Goal: Communication & Community: Answer question/provide support

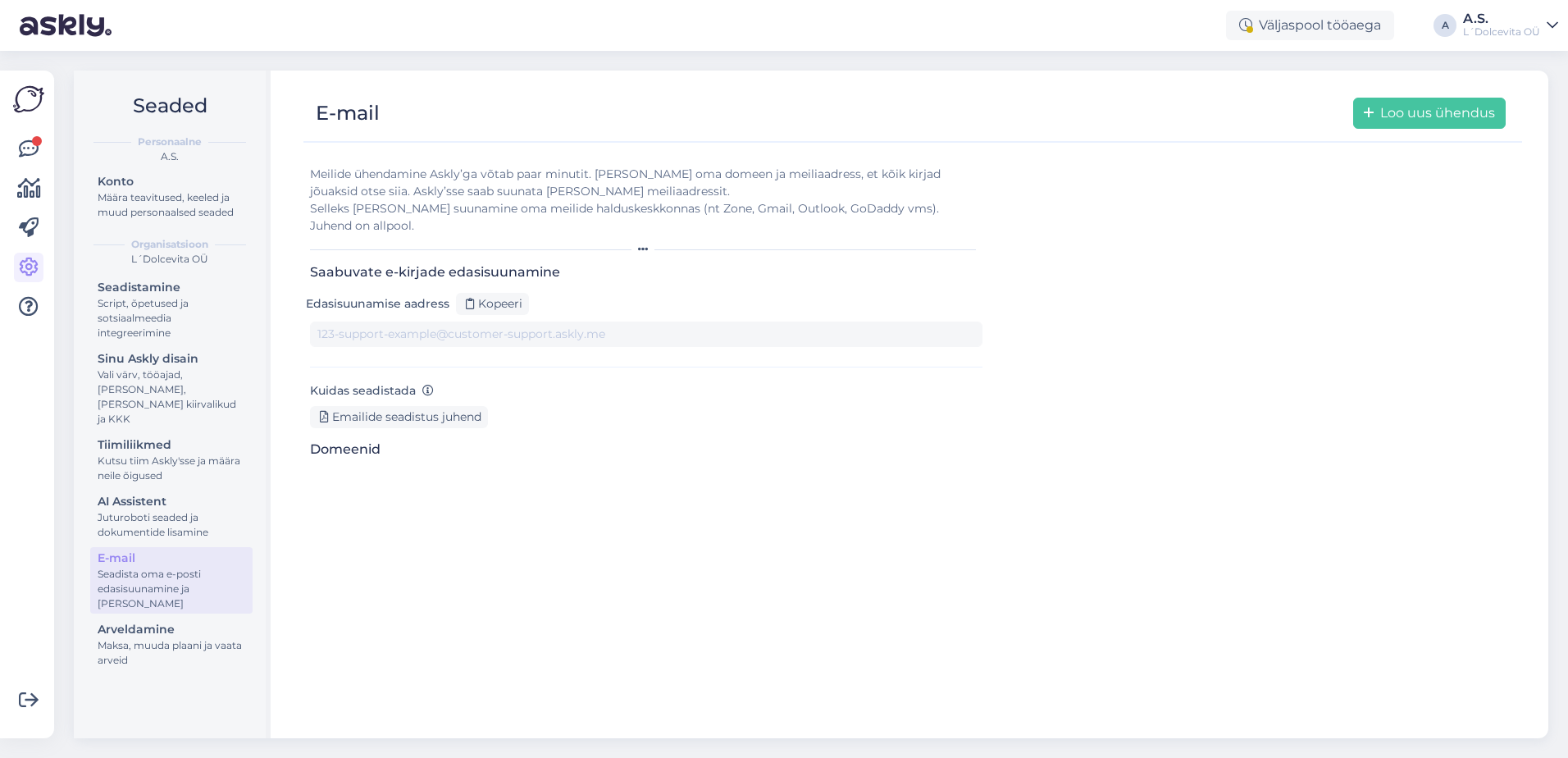
type input "[DOMAIN_NAME][EMAIL_ADDRESS][DOMAIN_NAME]"
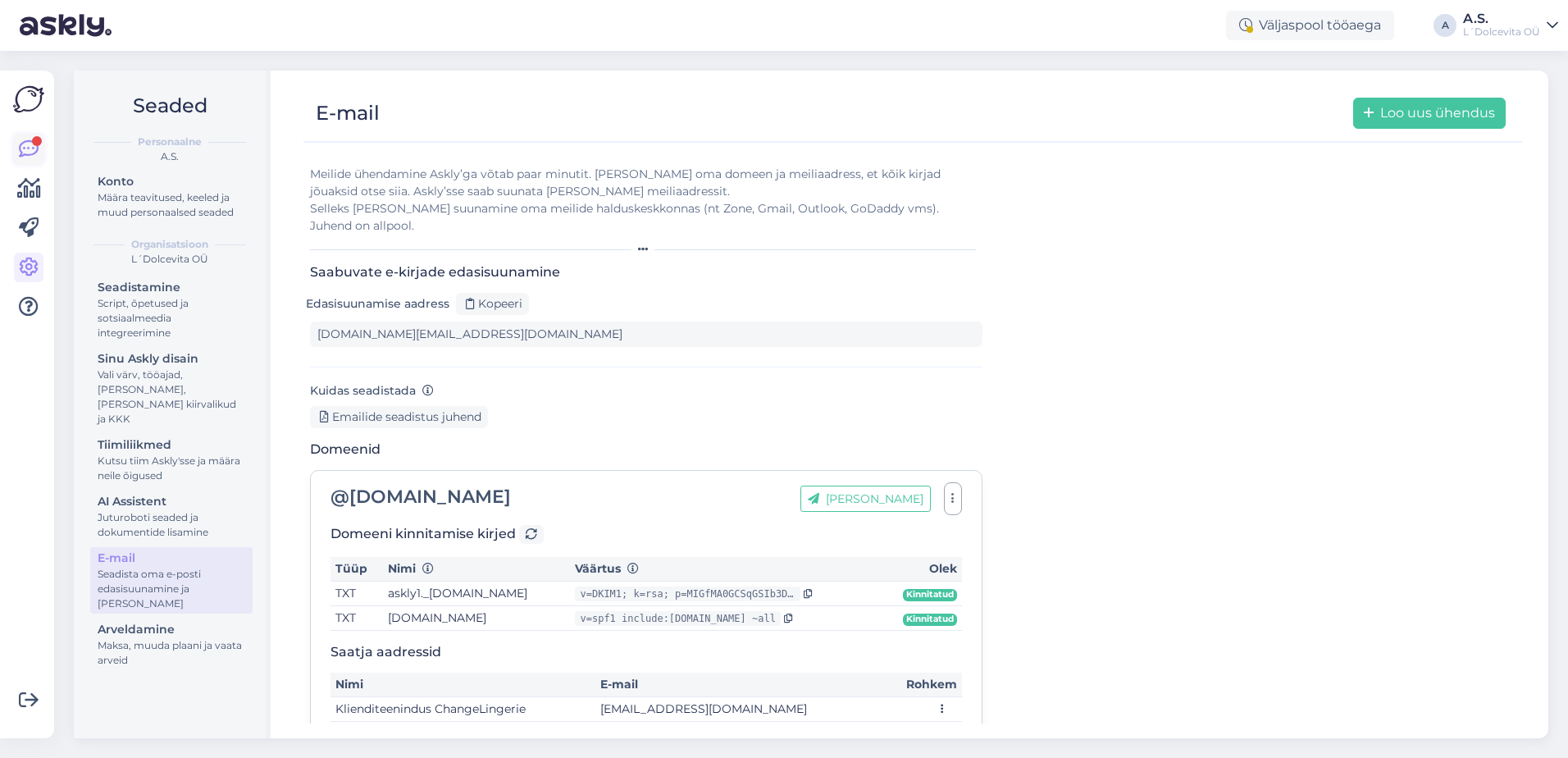
click at [19, 143] on icon at bounding box center [29, 149] width 19 height 19
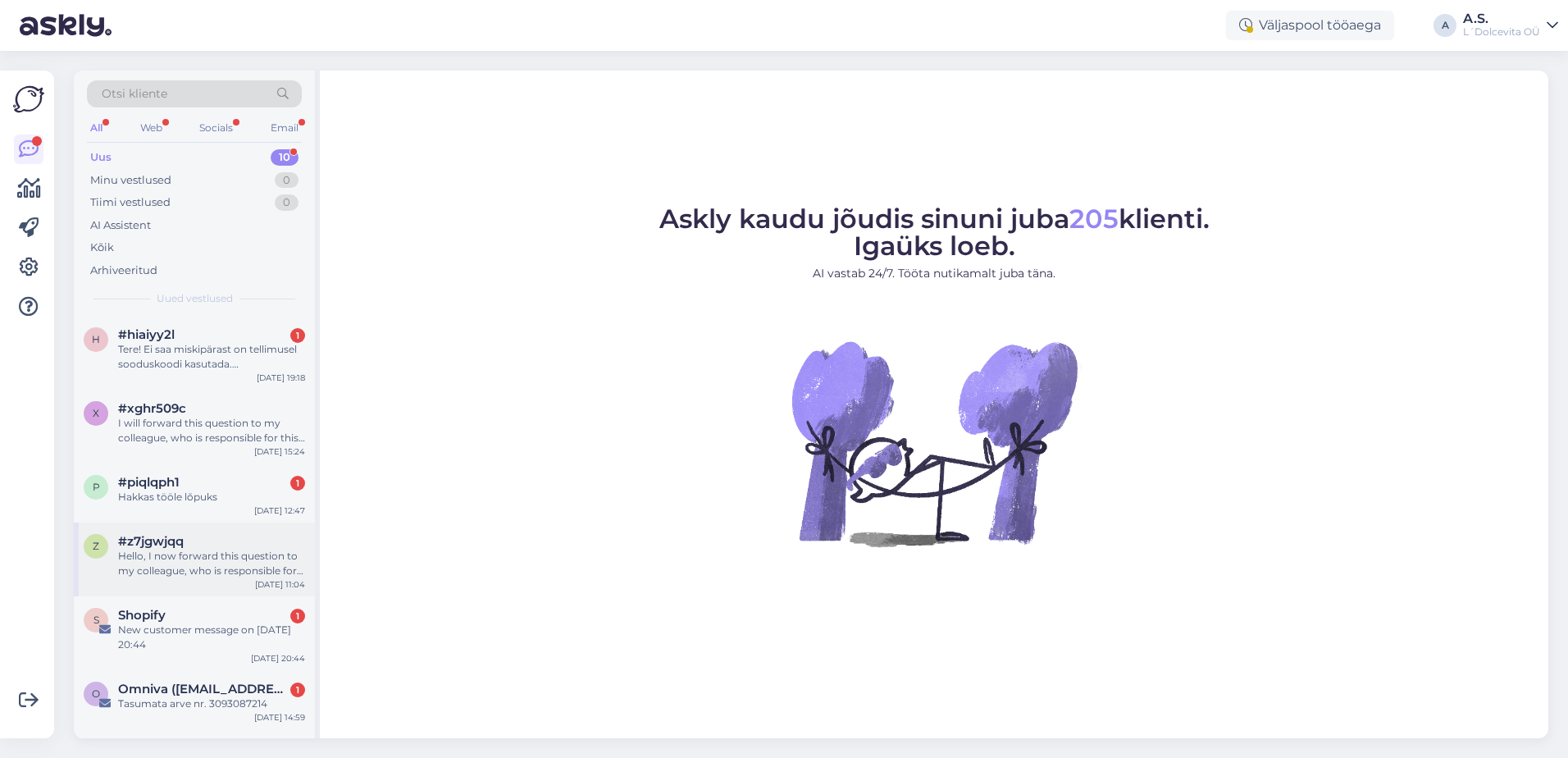
scroll to position [272, 0]
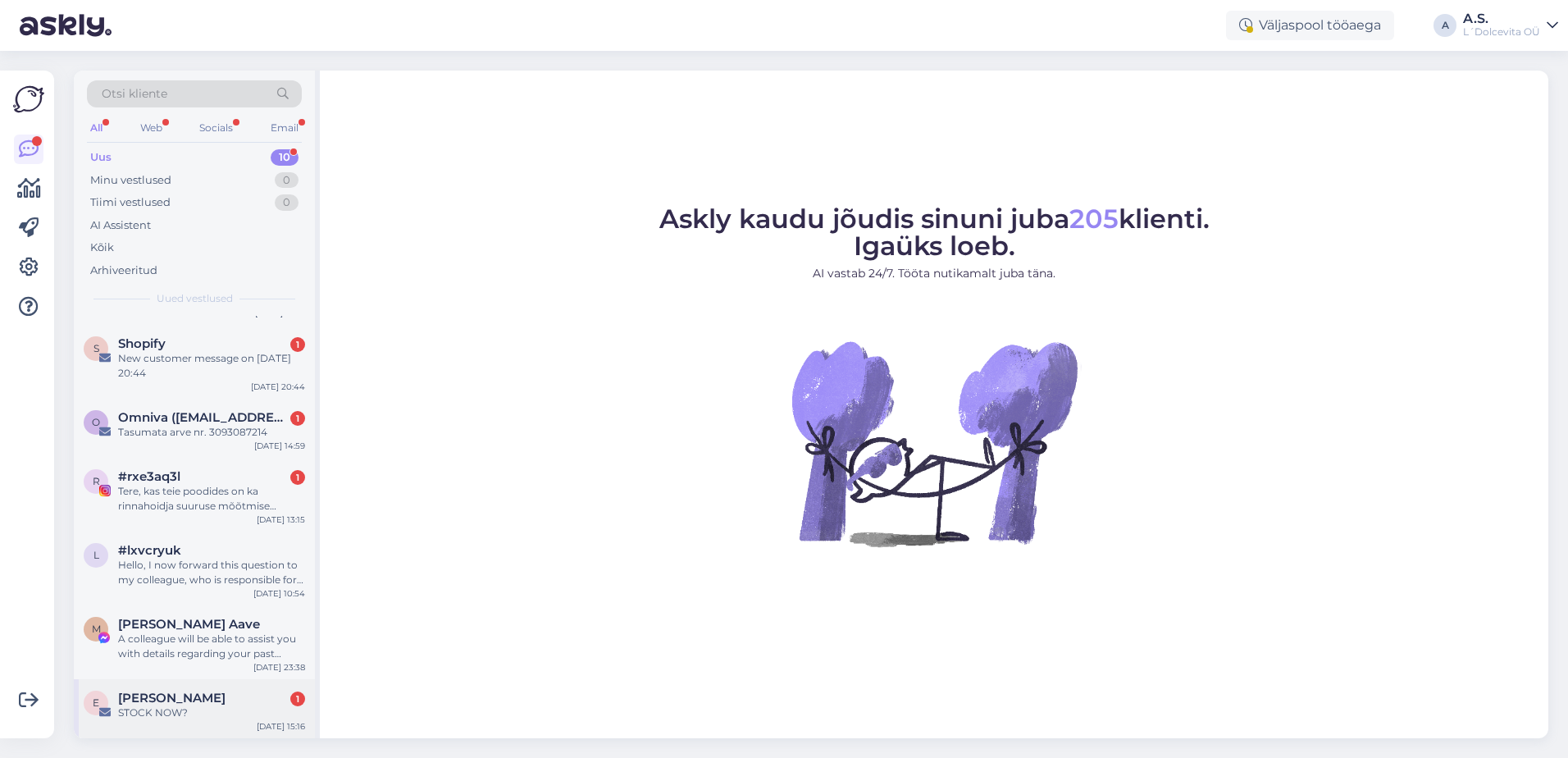
click at [225, 716] on div "STOCK NOW?" at bounding box center [211, 712] width 187 height 14
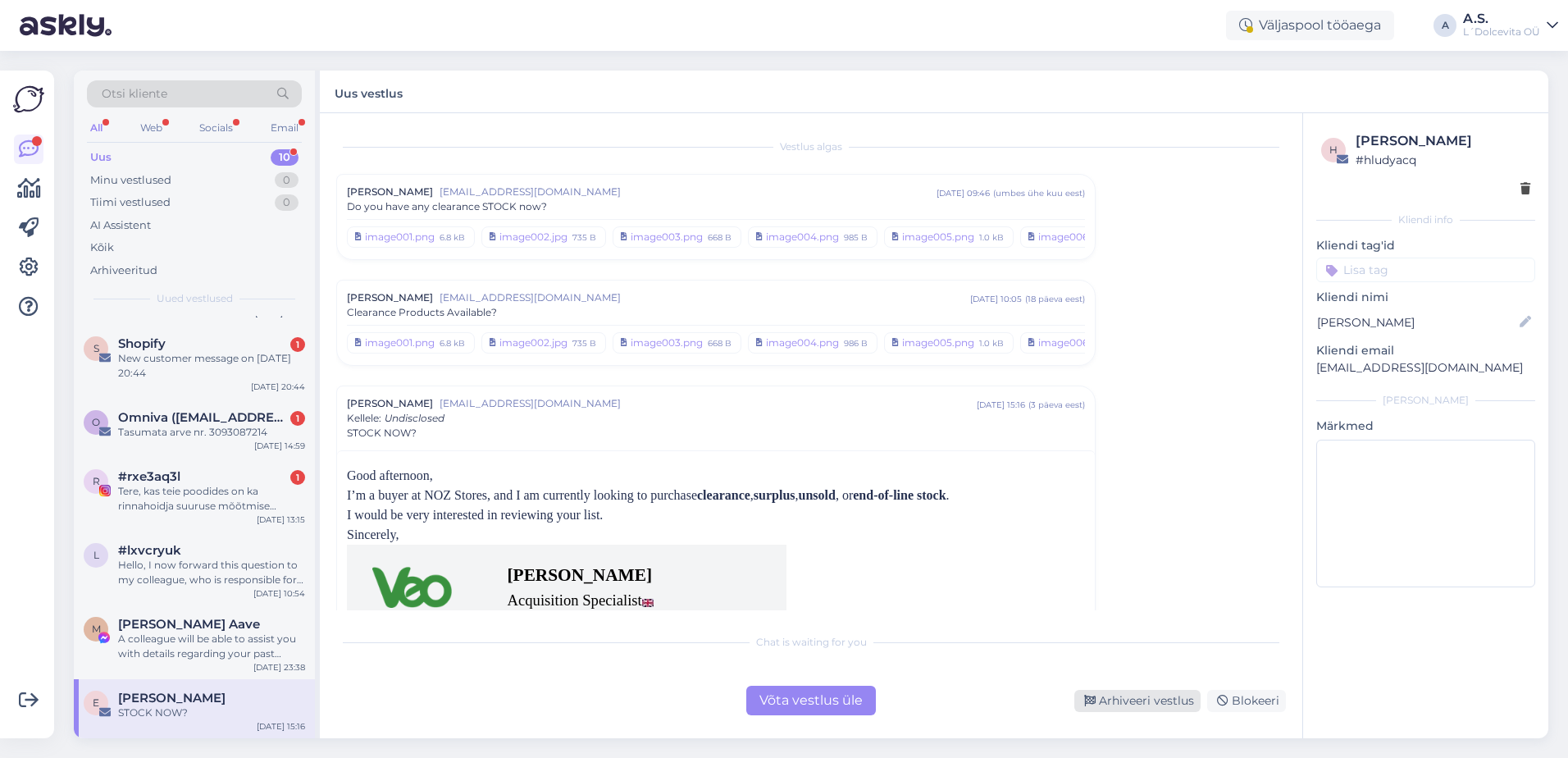
click at [1141, 702] on div "Arhiveeri vestlus" at bounding box center [1137, 700] width 126 height 22
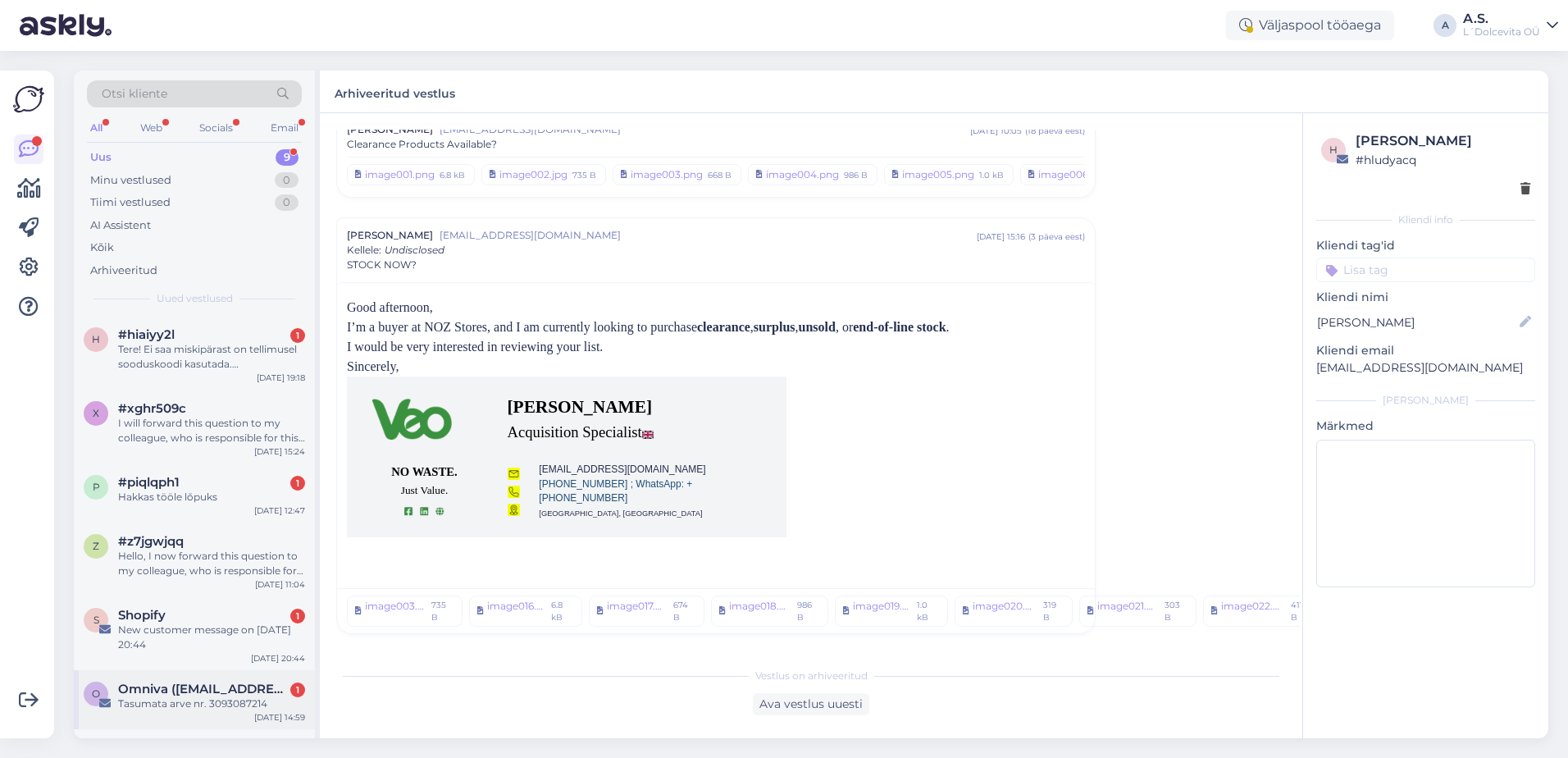
click at [217, 716] on div "O Omniva ([EMAIL_ADDRESS][DOMAIN_NAME]) 1 Tasumata arve nr. 3093087214 [DATE] 1…" at bounding box center [194, 699] width 241 height 59
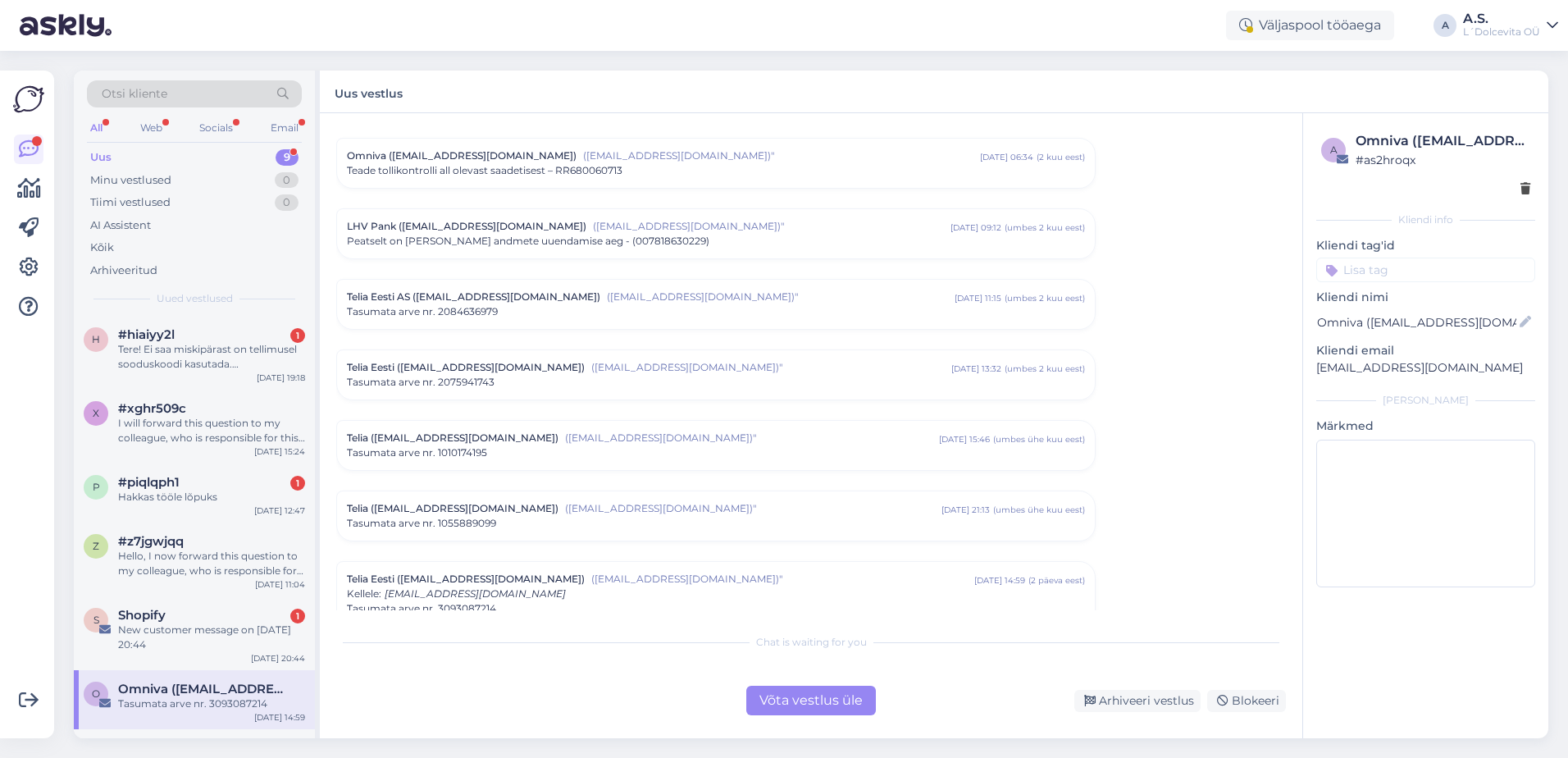
scroll to position [246, 0]
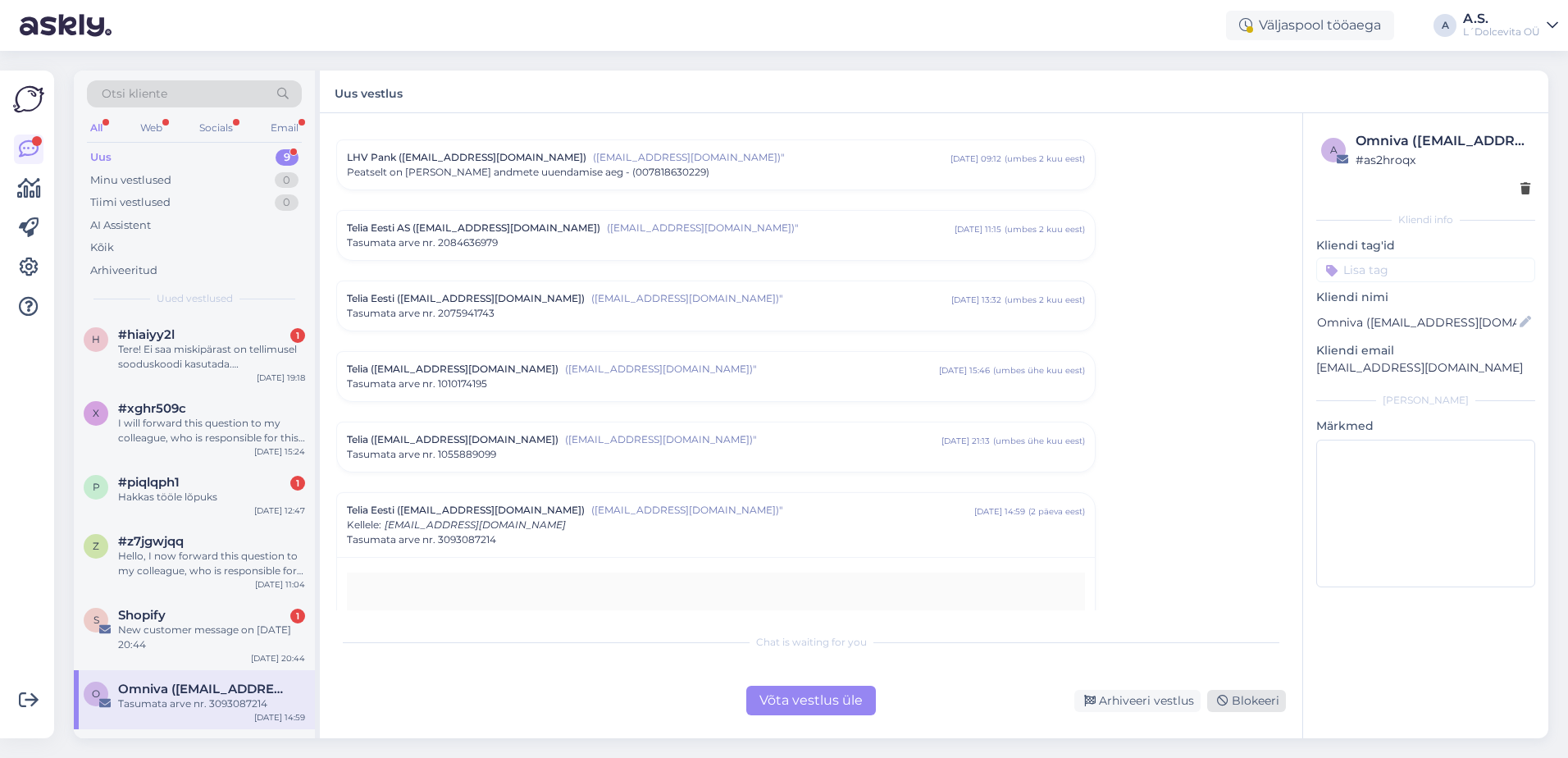
click at [1257, 695] on div "Blokeeri" at bounding box center [1246, 700] width 79 height 22
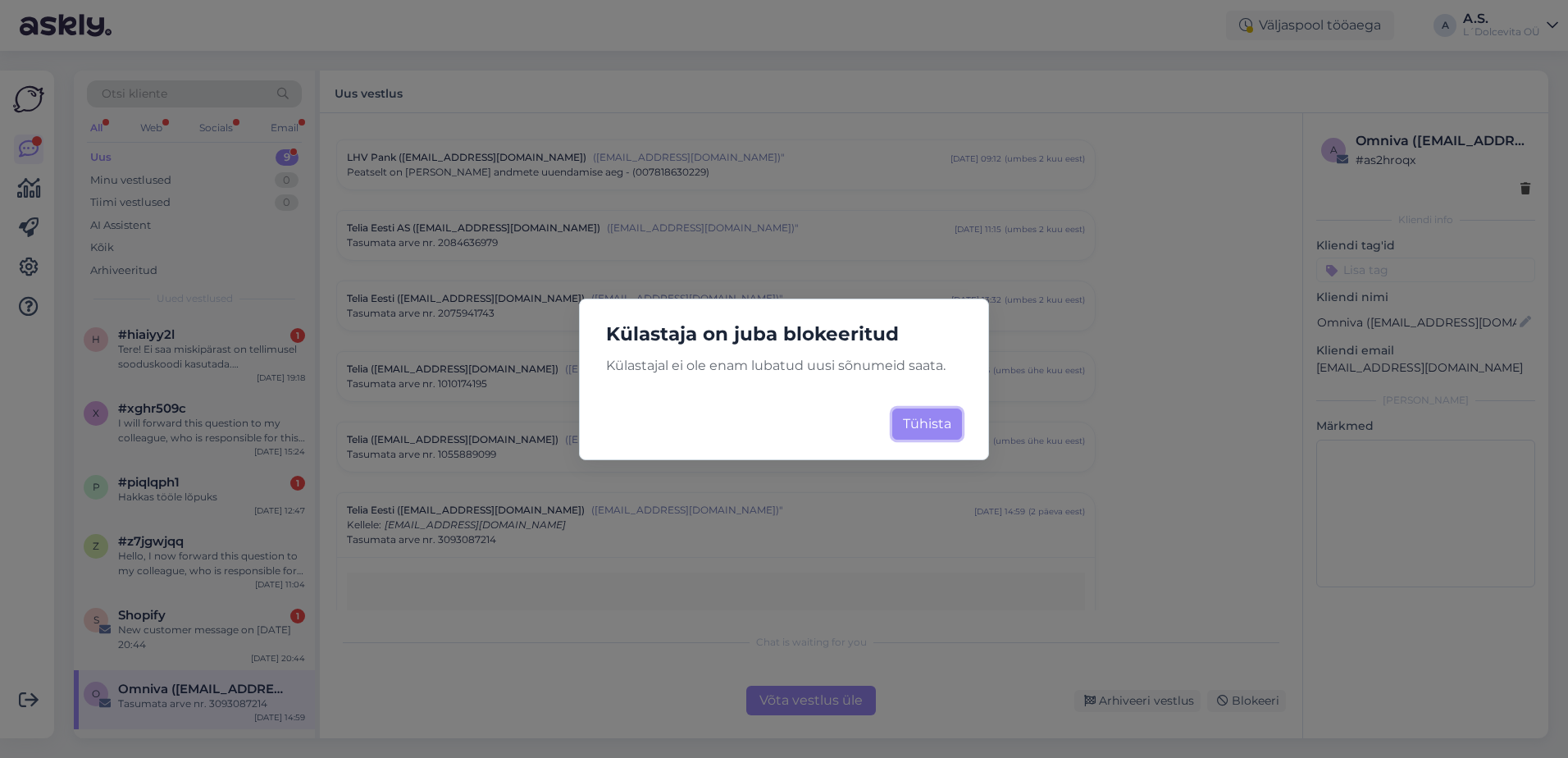
click at [922, 426] on button "Tühista" at bounding box center [927, 424] width 70 height 31
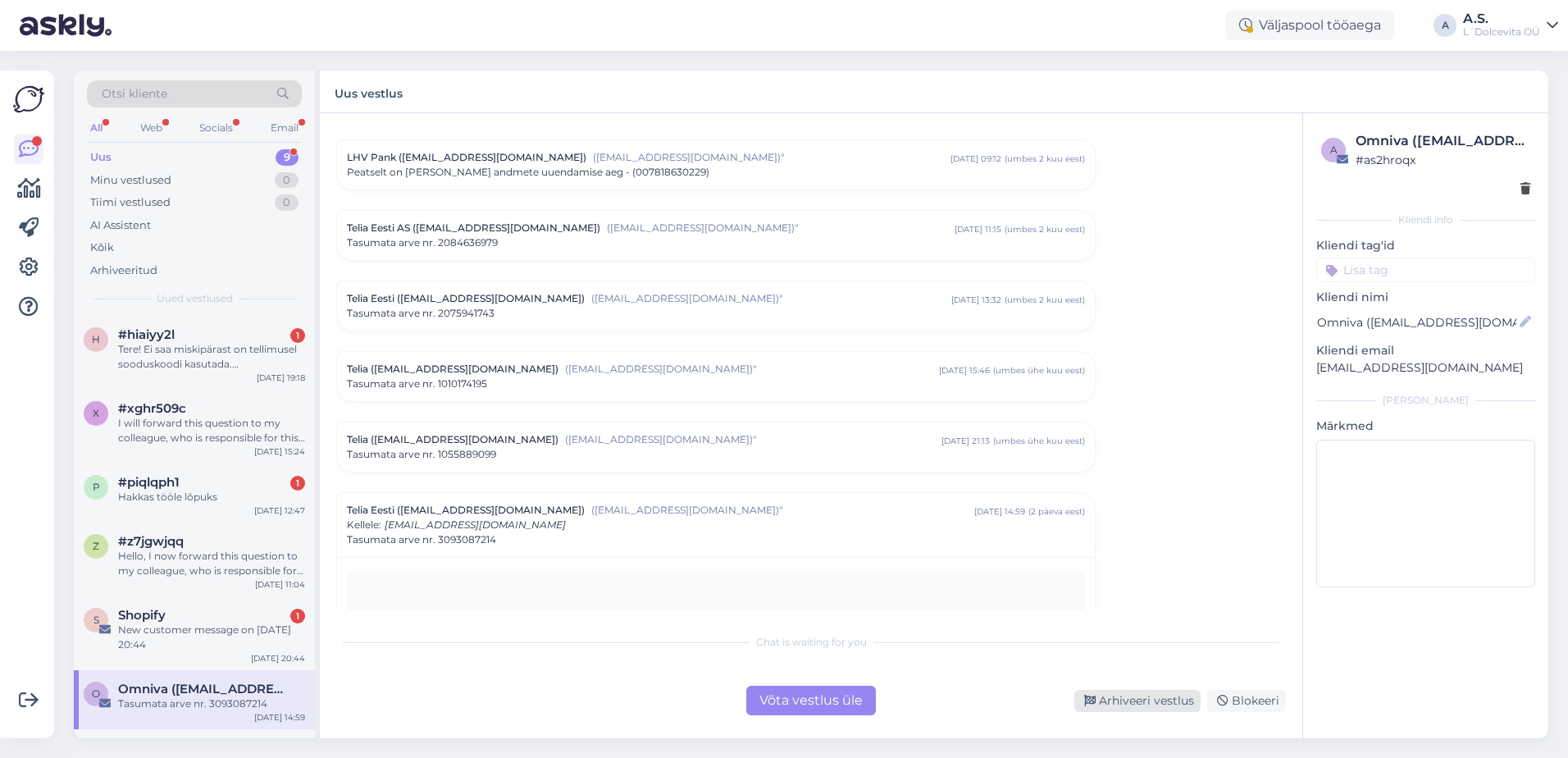
click at [1120, 697] on div "Arhiveeri vestlus" at bounding box center [1137, 700] width 126 height 22
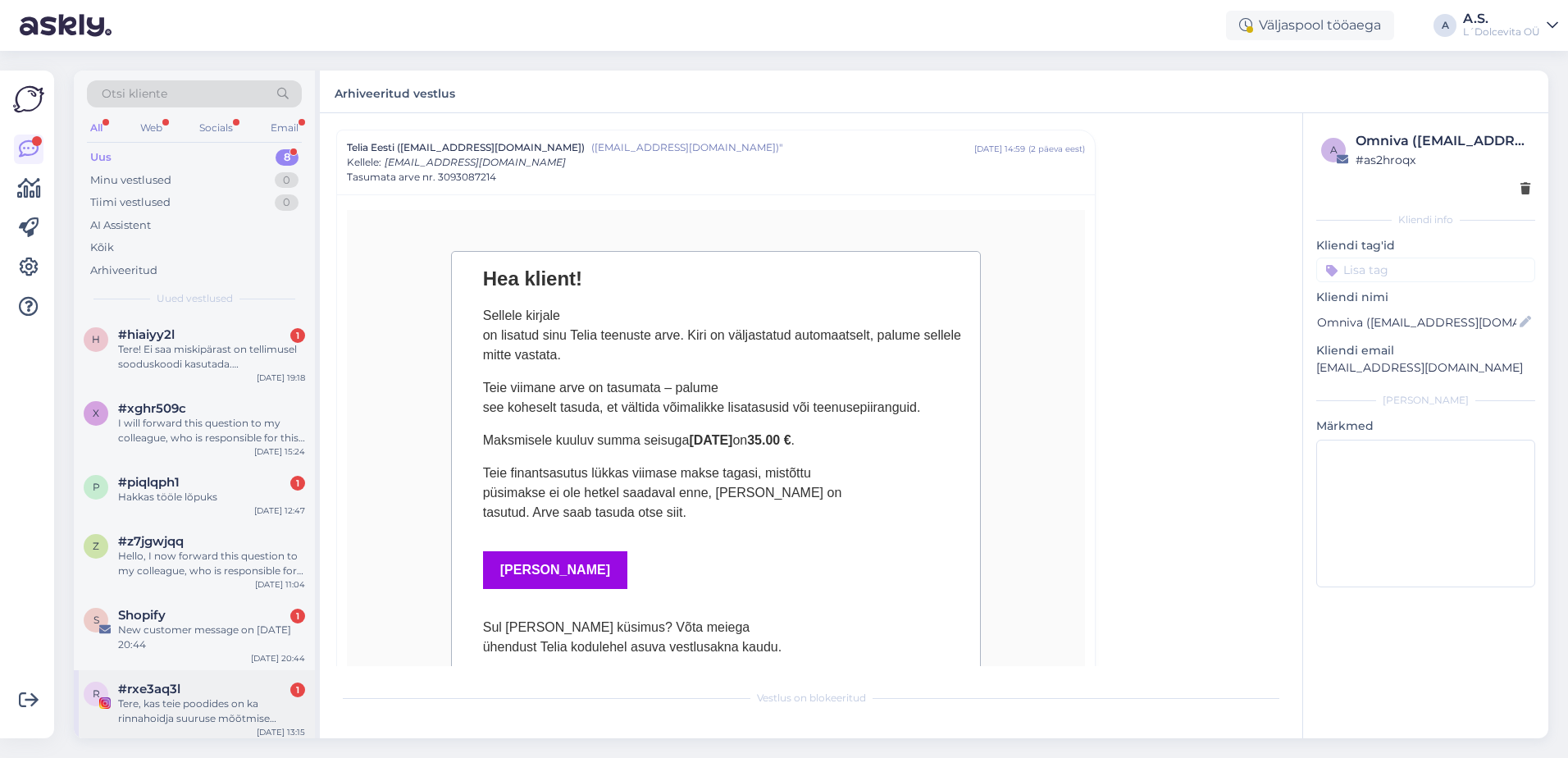
click at [199, 712] on div "Tere, kas teie poodides on ka rinnahoidja suuruse mõõtmise võimalus?" at bounding box center [211, 711] width 187 height 30
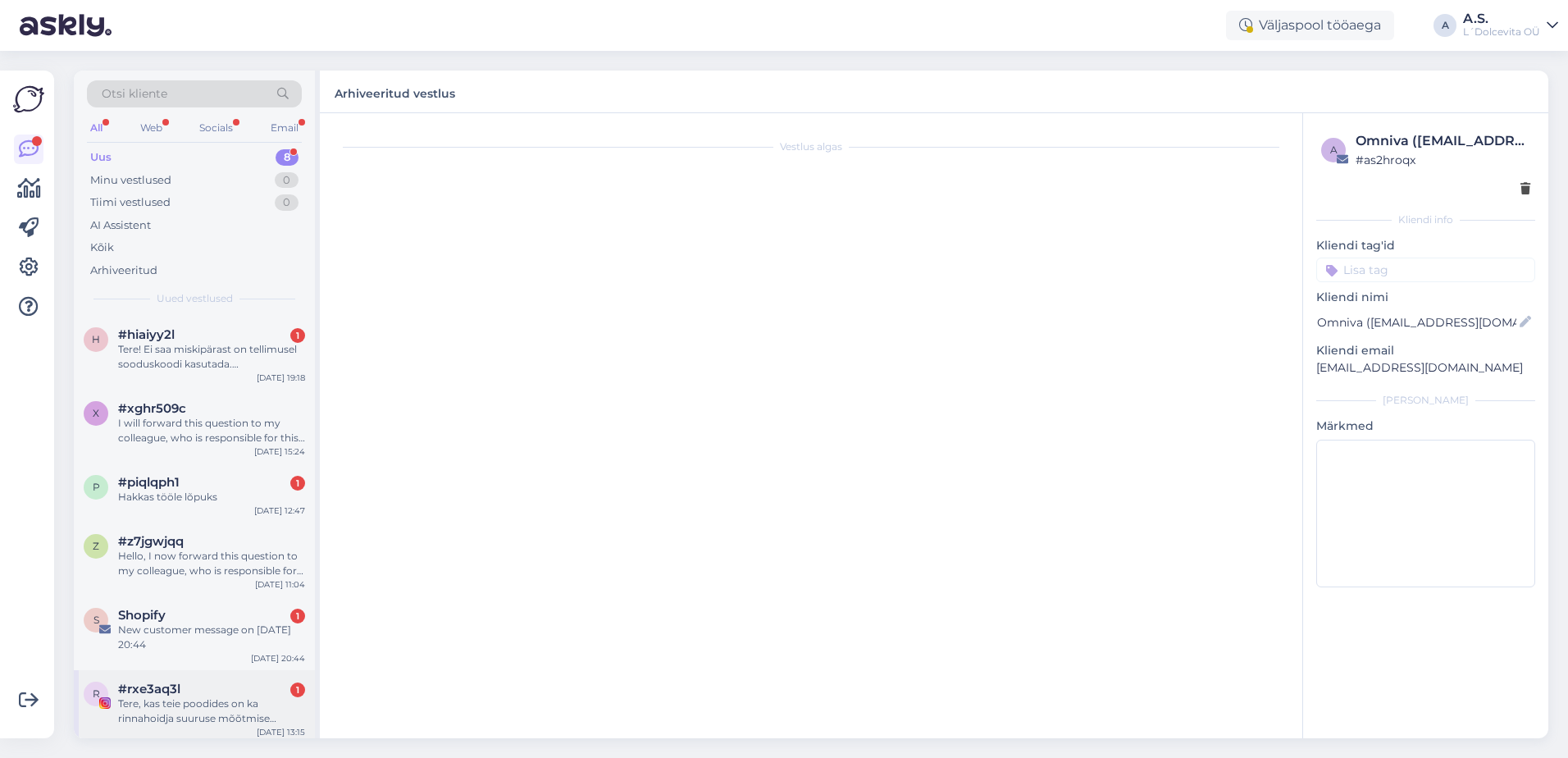
scroll to position [0, 0]
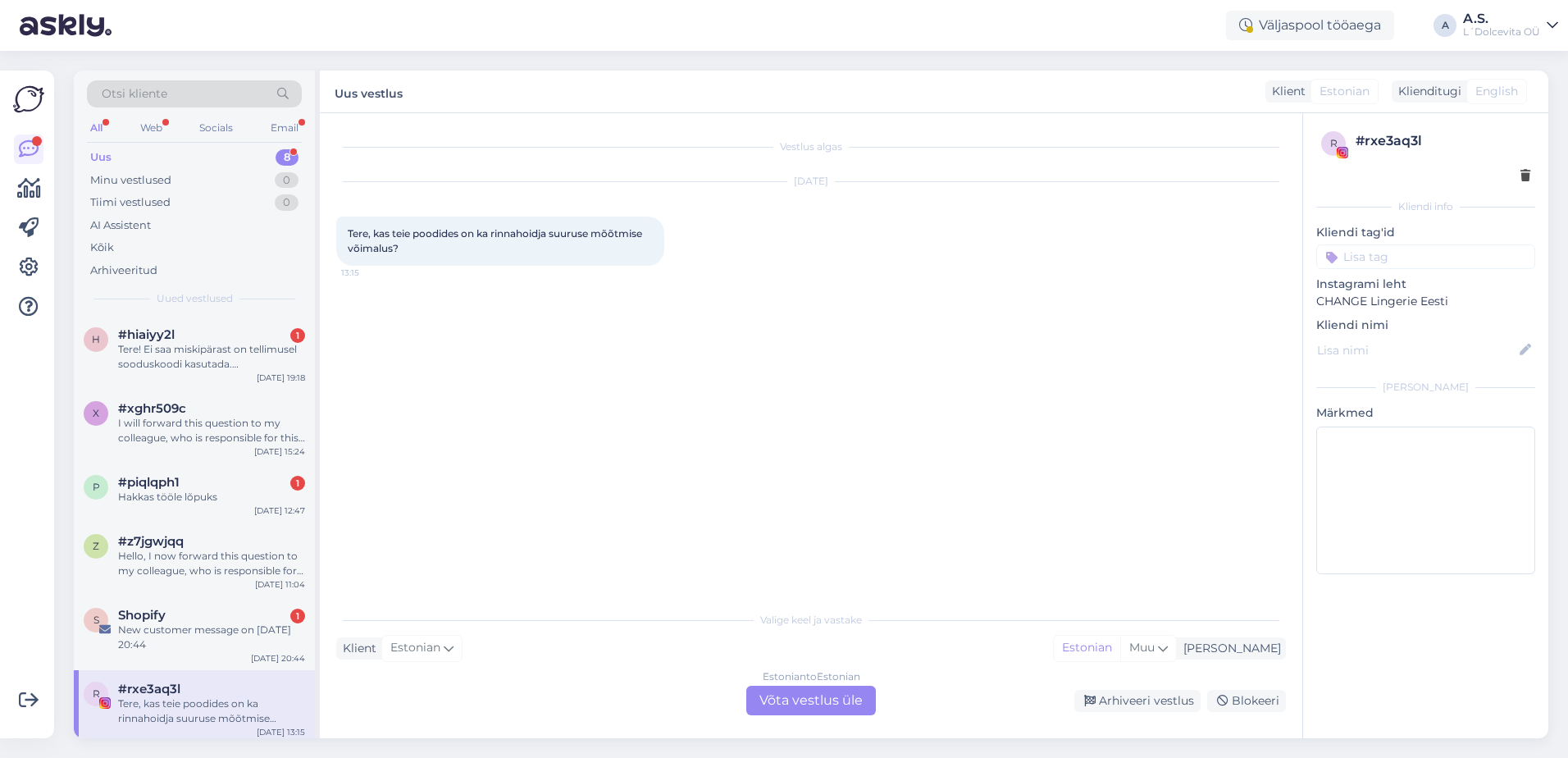
click at [781, 699] on div "Estonian to Estonian Võta vestlus üle" at bounding box center [810, 700] width 130 height 30
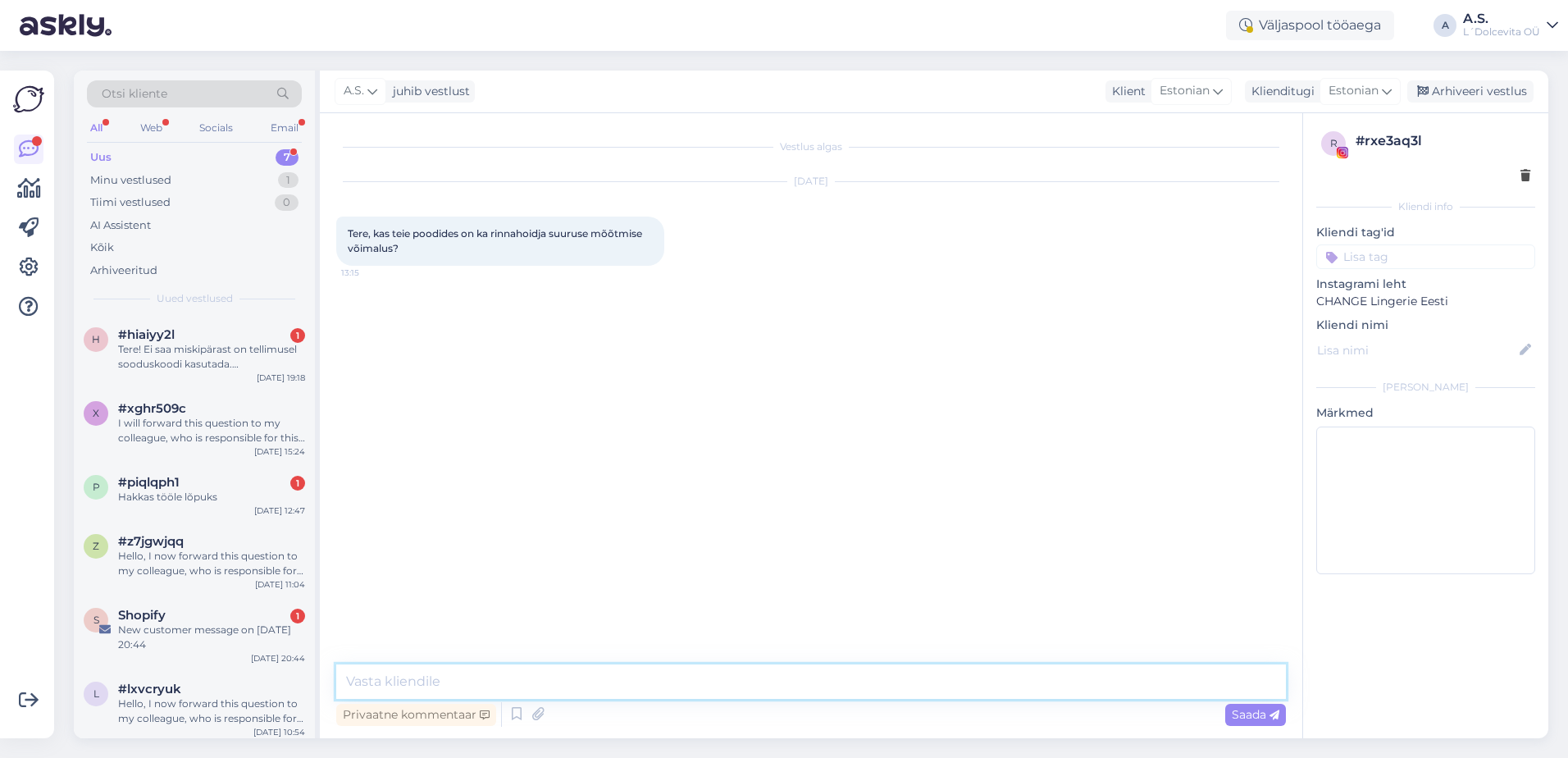
click at [760, 686] on textarea at bounding box center [810, 682] width 950 height 35
type textarea "Tere, jah ka kauplustes mõõdavad meie konsultandid teid [PERSON_NAME] sobitavad…"
click at [1239, 709] on span "Saada" at bounding box center [1256, 714] width 48 height 14
click at [195, 699] on div "Hello, I now forward this question to my colleague, who is responsible for this…" at bounding box center [211, 711] width 187 height 30
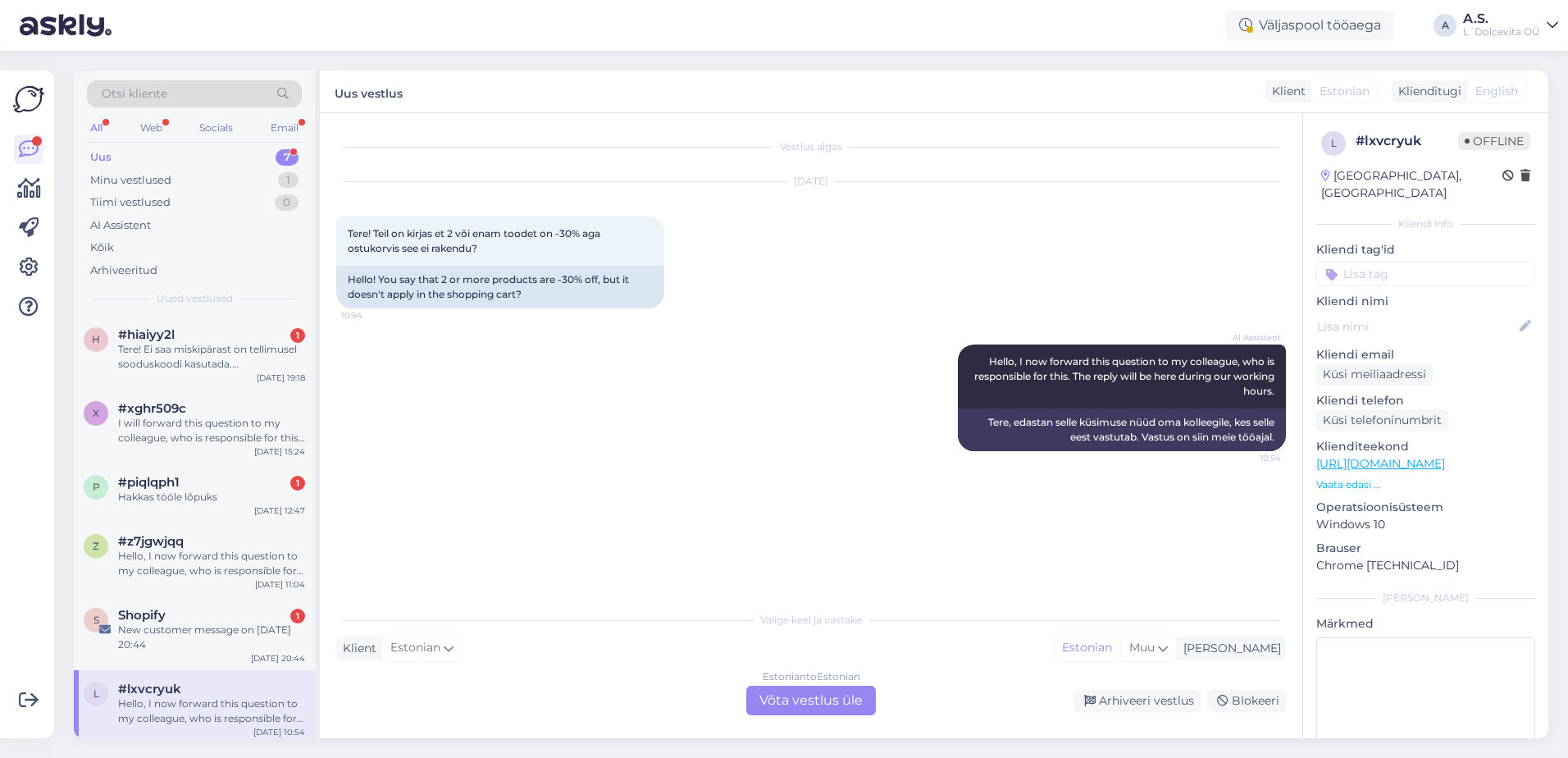
click at [806, 704] on div "Estonian to Estonian Võta vestlus üle" at bounding box center [810, 700] width 130 height 30
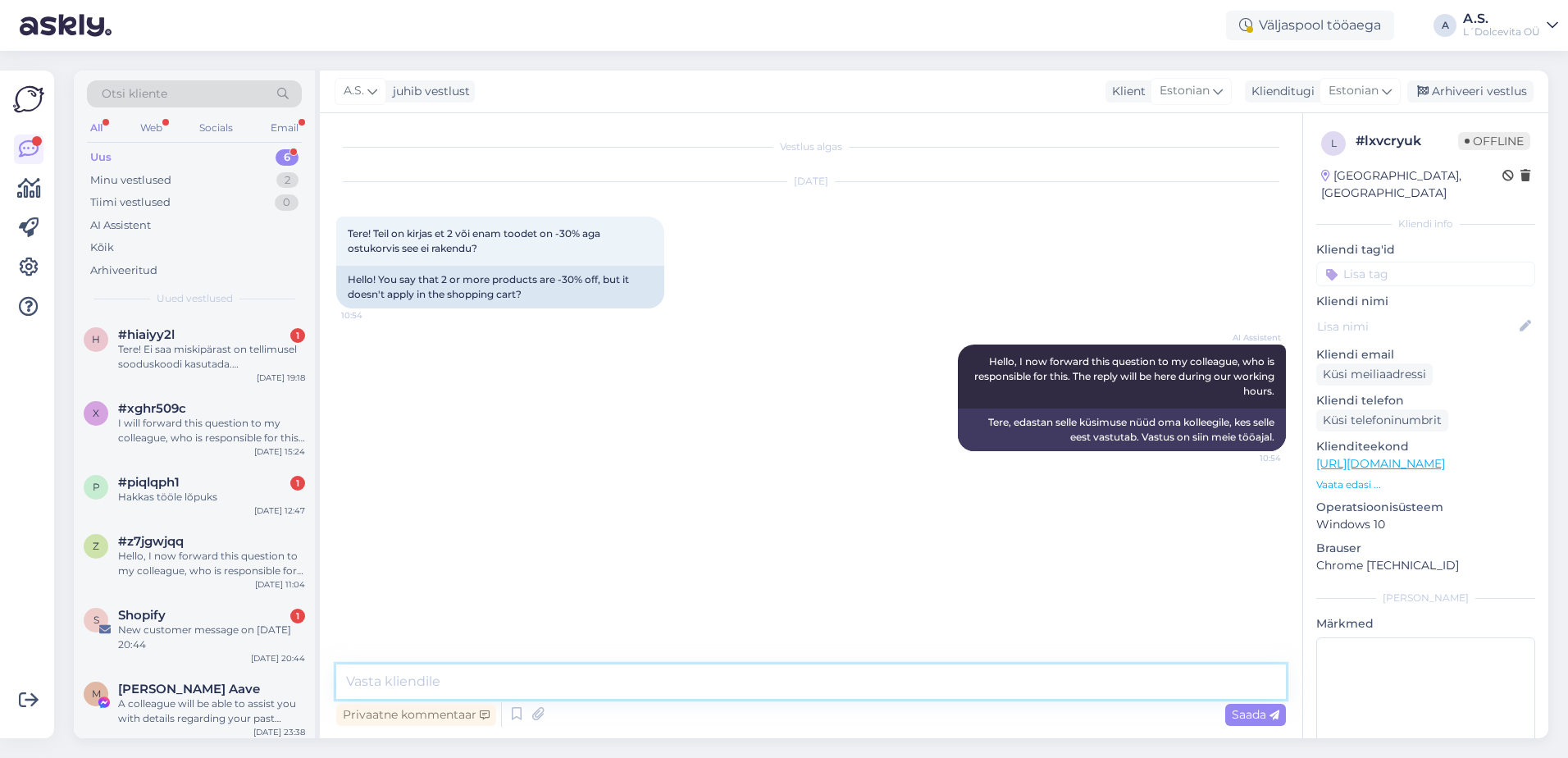
click at [737, 682] on textarea at bounding box center [810, 682] width 950 height 35
type textarea "T"
type textarea "Soodustus tuleb siis kui te olete läinud ostukorvi lõppu ja sisestanud soodusko…"
click at [1229, 714] on div "Saada" at bounding box center [1255, 715] width 60 height 22
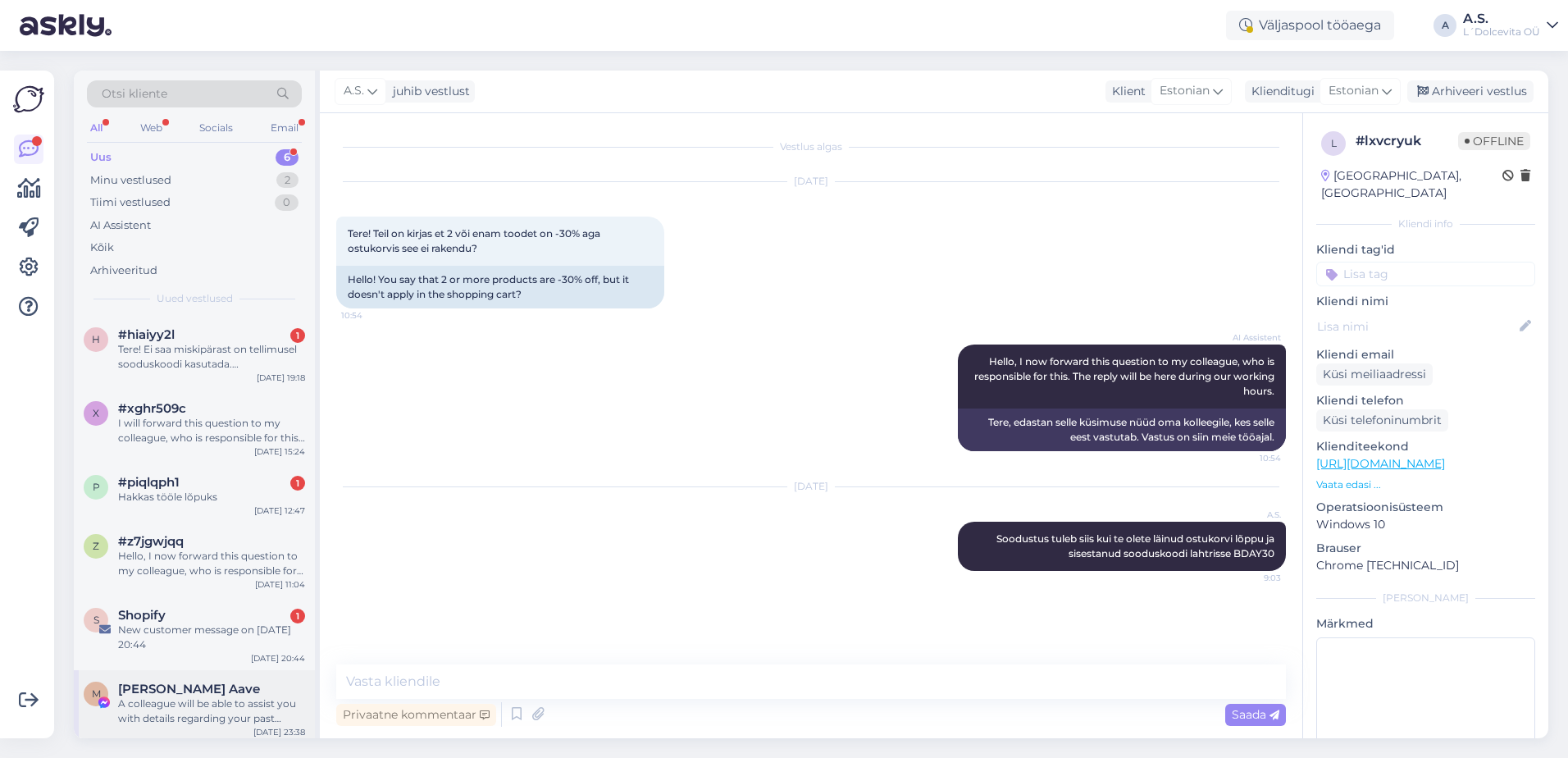
click at [195, 709] on div "A colleague will be able to assist you with details regarding your past purchas…" at bounding box center [211, 711] width 187 height 30
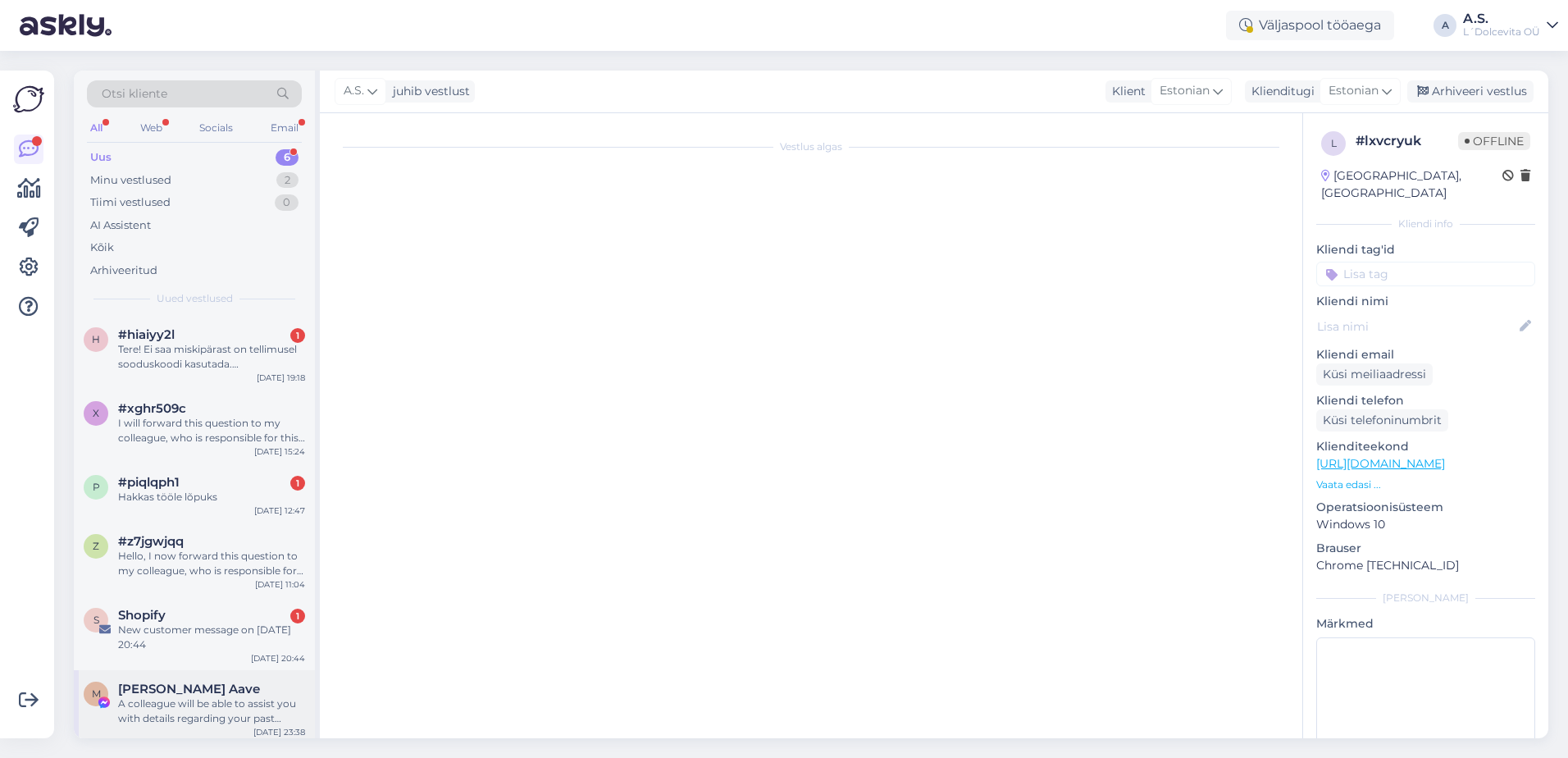
scroll to position [3571, 0]
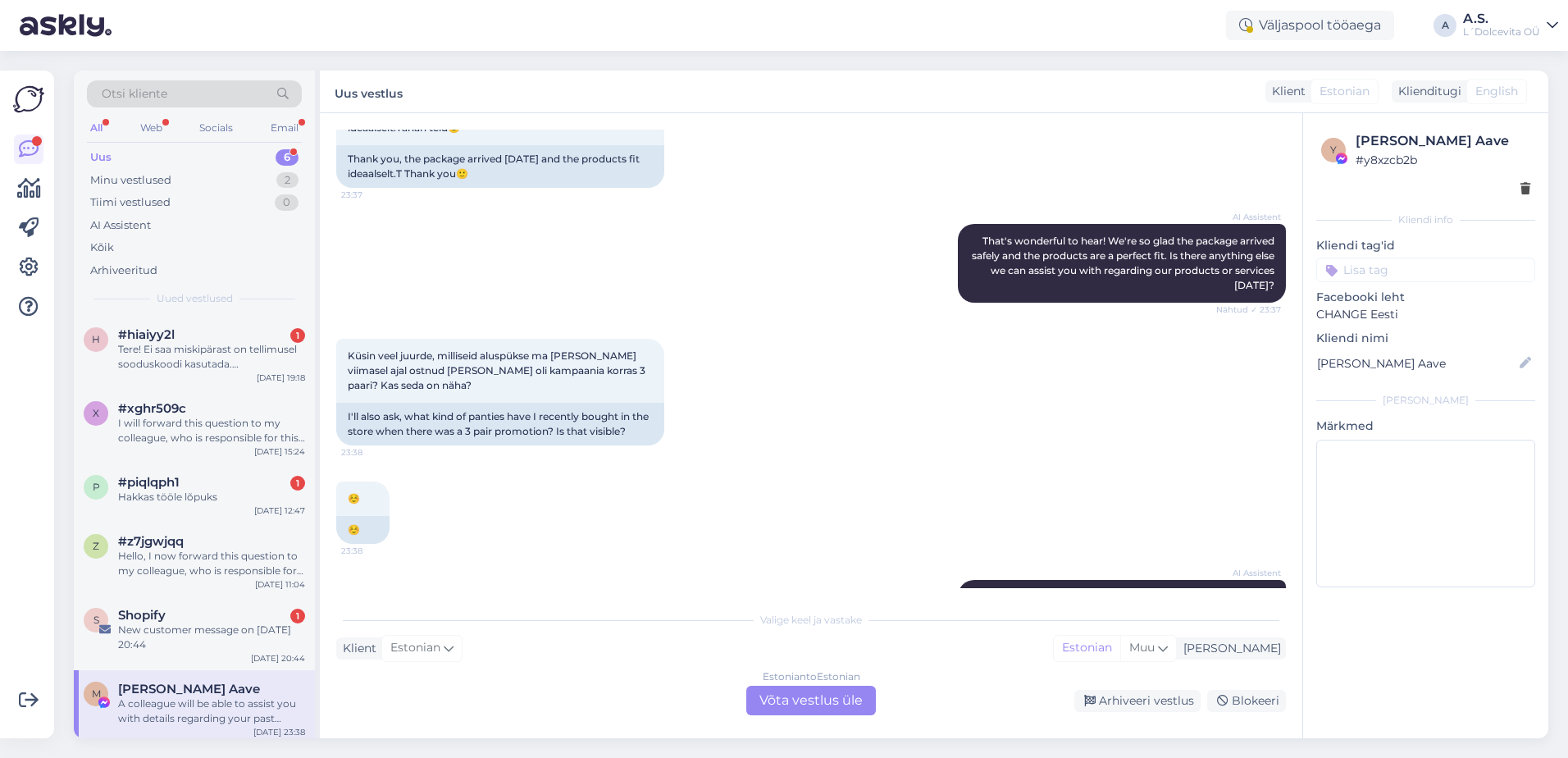
click at [774, 693] on div "Estonian to Estonian Võta vestlus üle" at bounding box center [810, 700] width 130 height 30
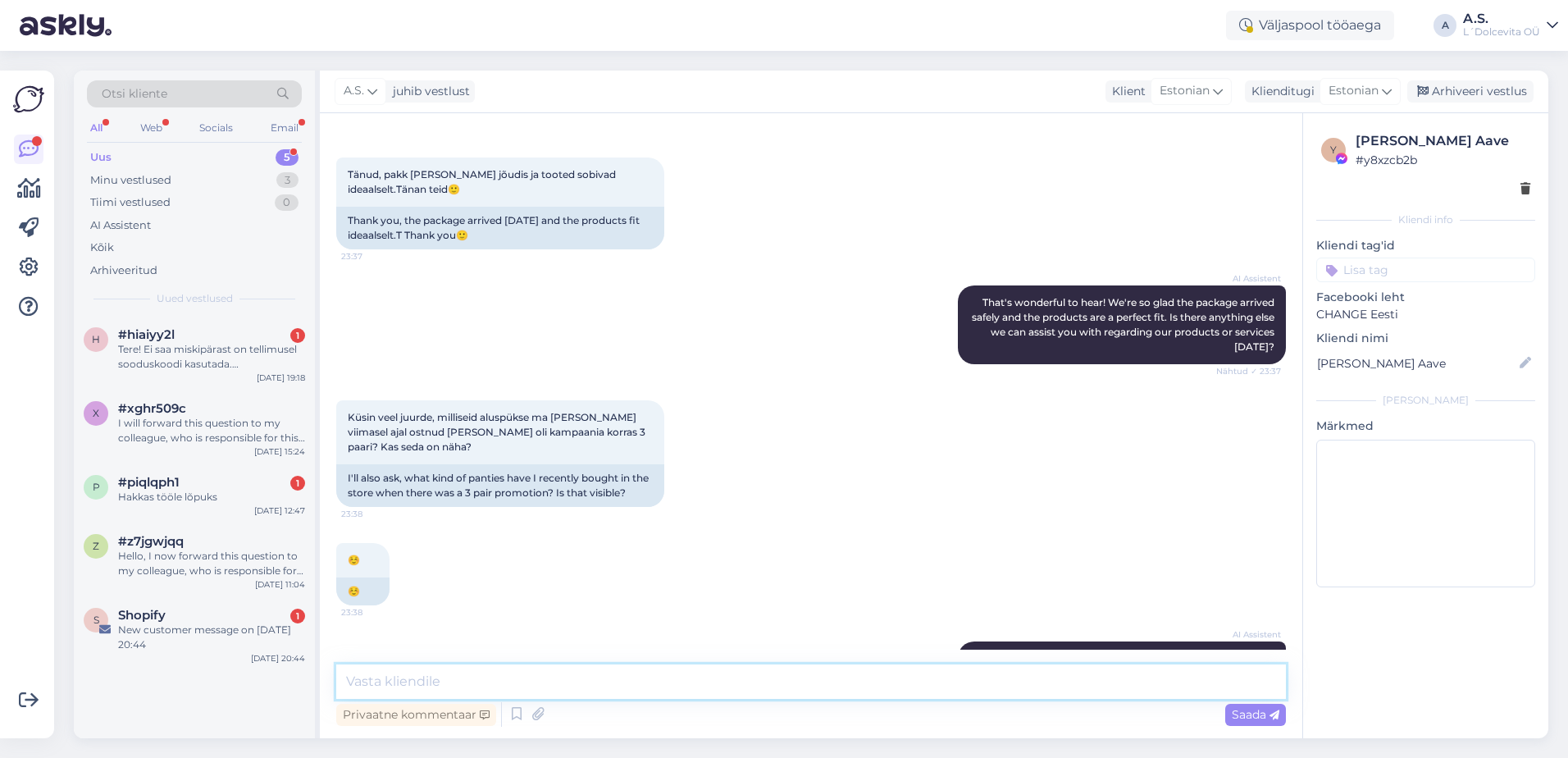
click at [706, 693] on textarea at bounding box center [810, 682] width 950 height 35
type textarea "T"
type textarea "Ostuajaloost on näha et on ostetud XL suurust [PERSON_NAME] püksikuid (MyPantie…"
click at [1232, 716] on span "Saada" at bounding box center [1256, 714] width 48 height 14
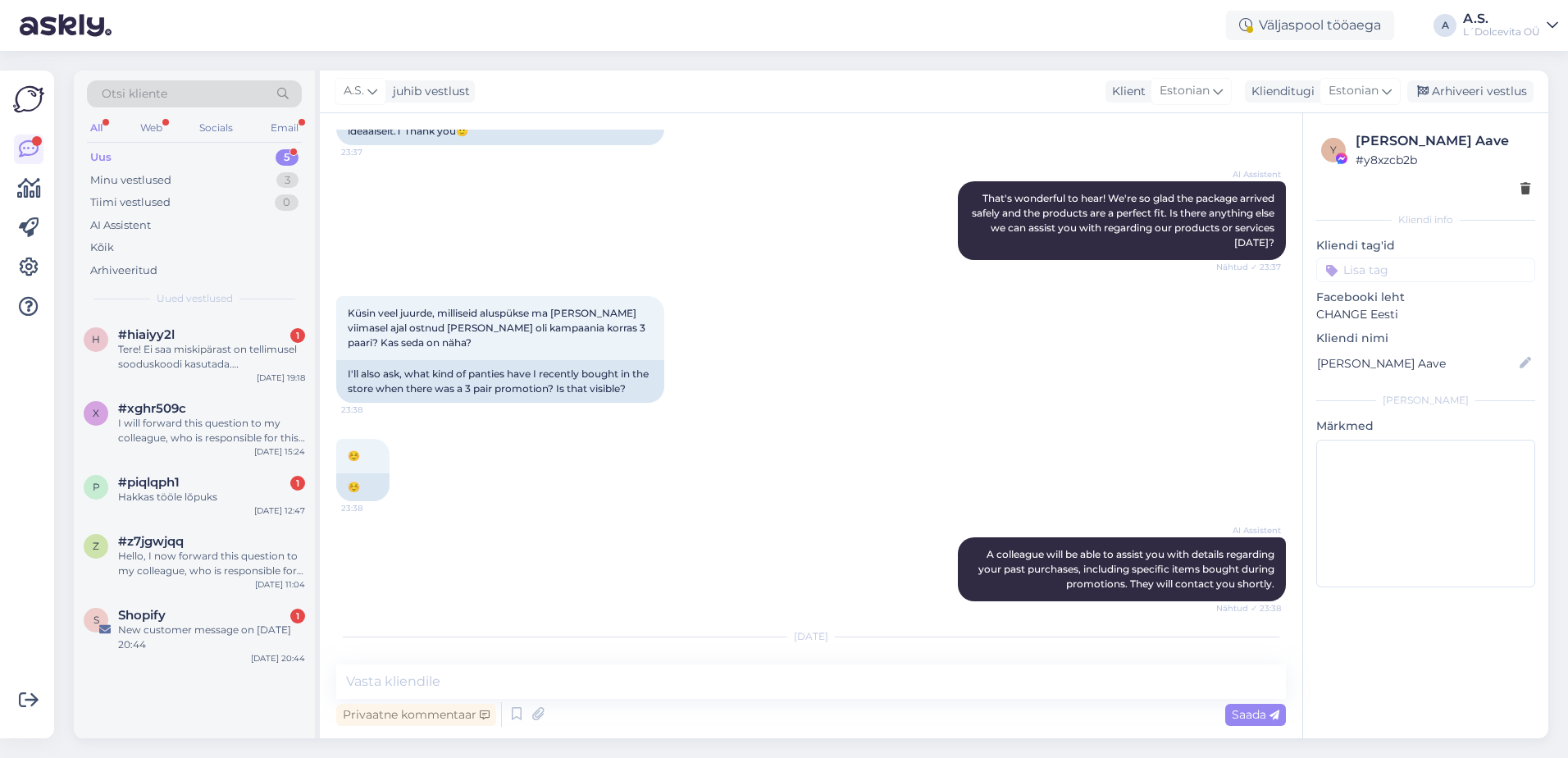
scroll to position [3630, 0]
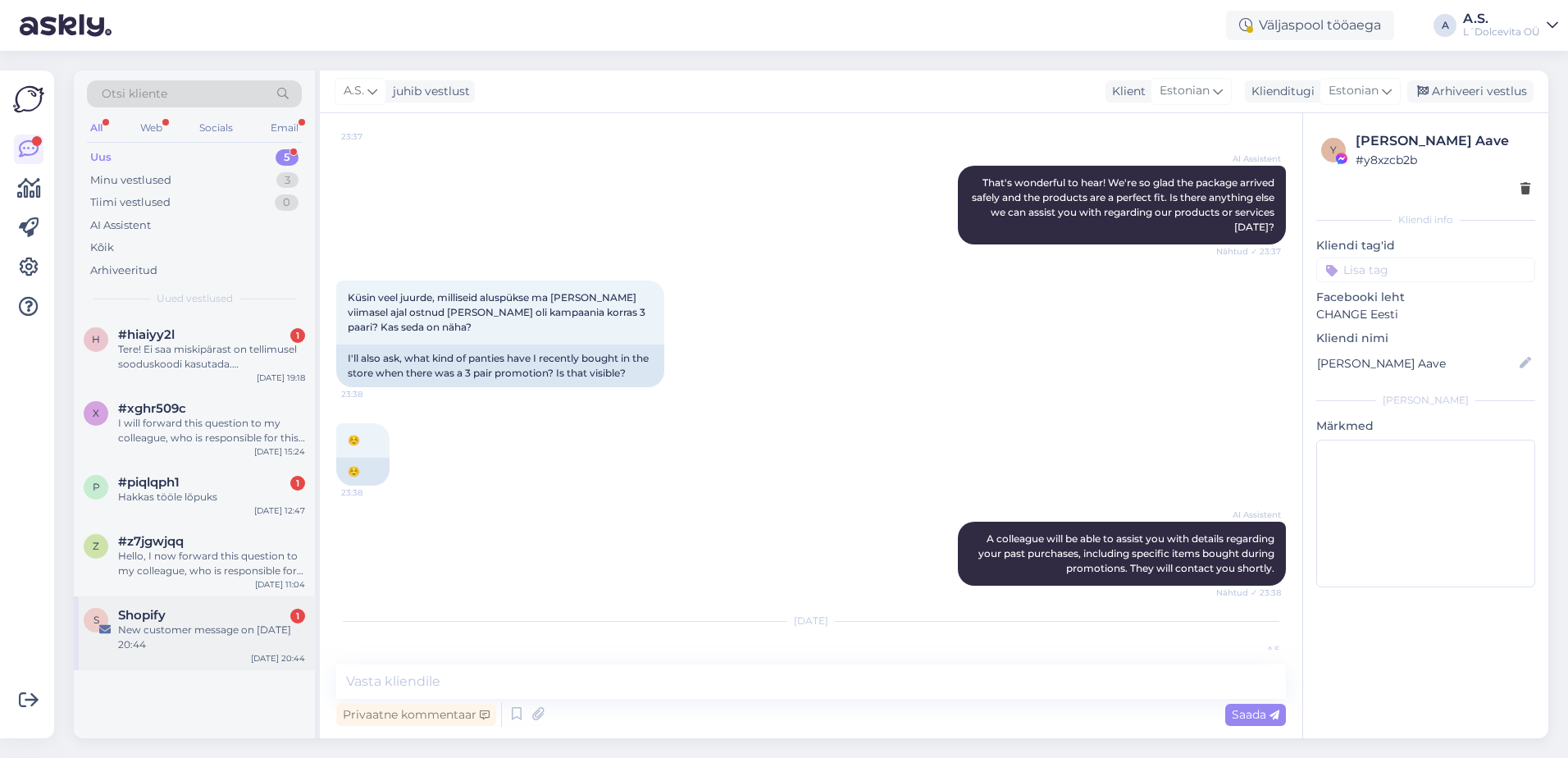
click at [190, 653] on div "S Shopify 1 New customer message on [DATE] 20:44 [DATE] 20:44" at bounding box center [194, 633] width 241 height 74
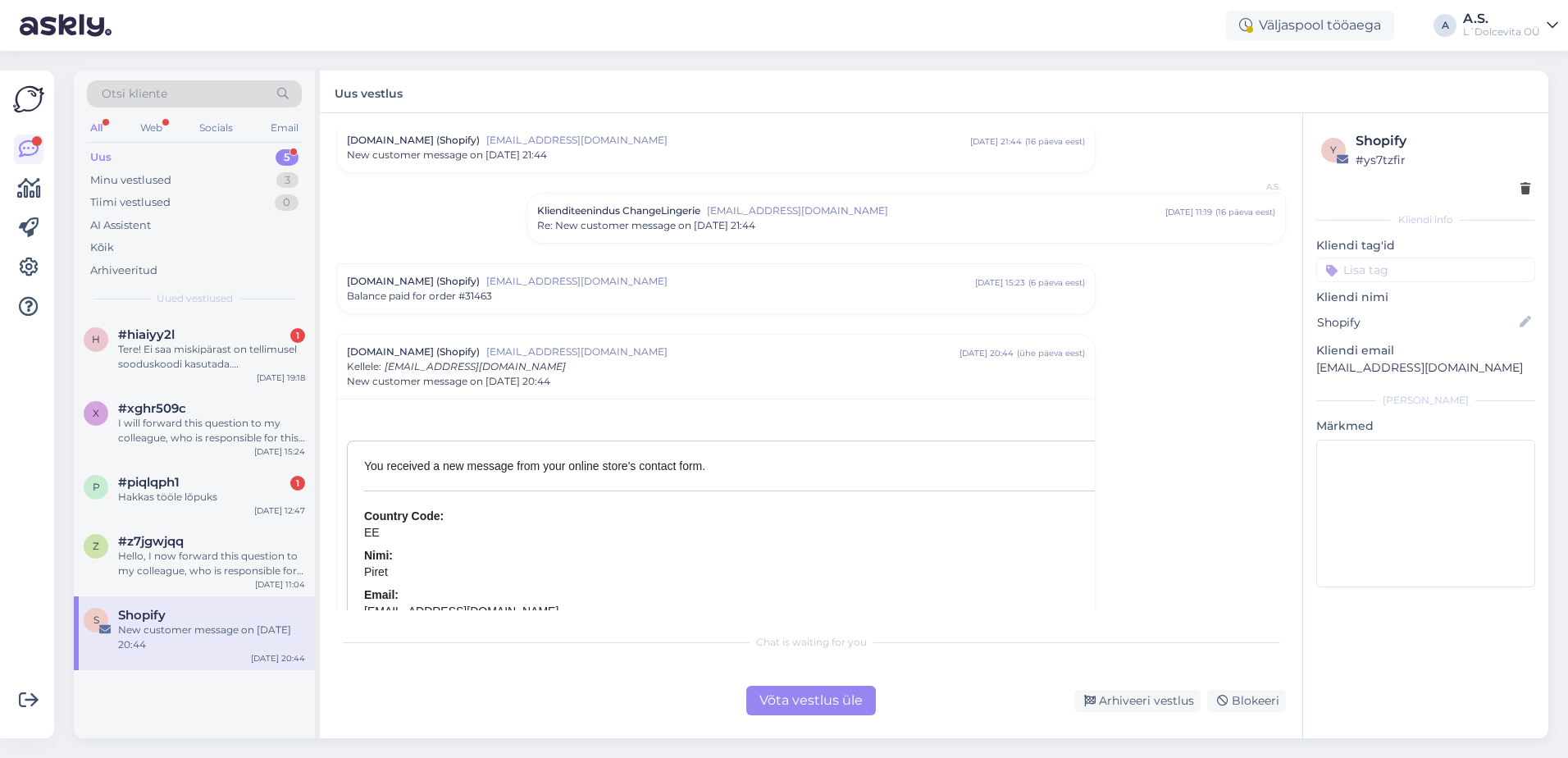
scroll to position [1333, 0]
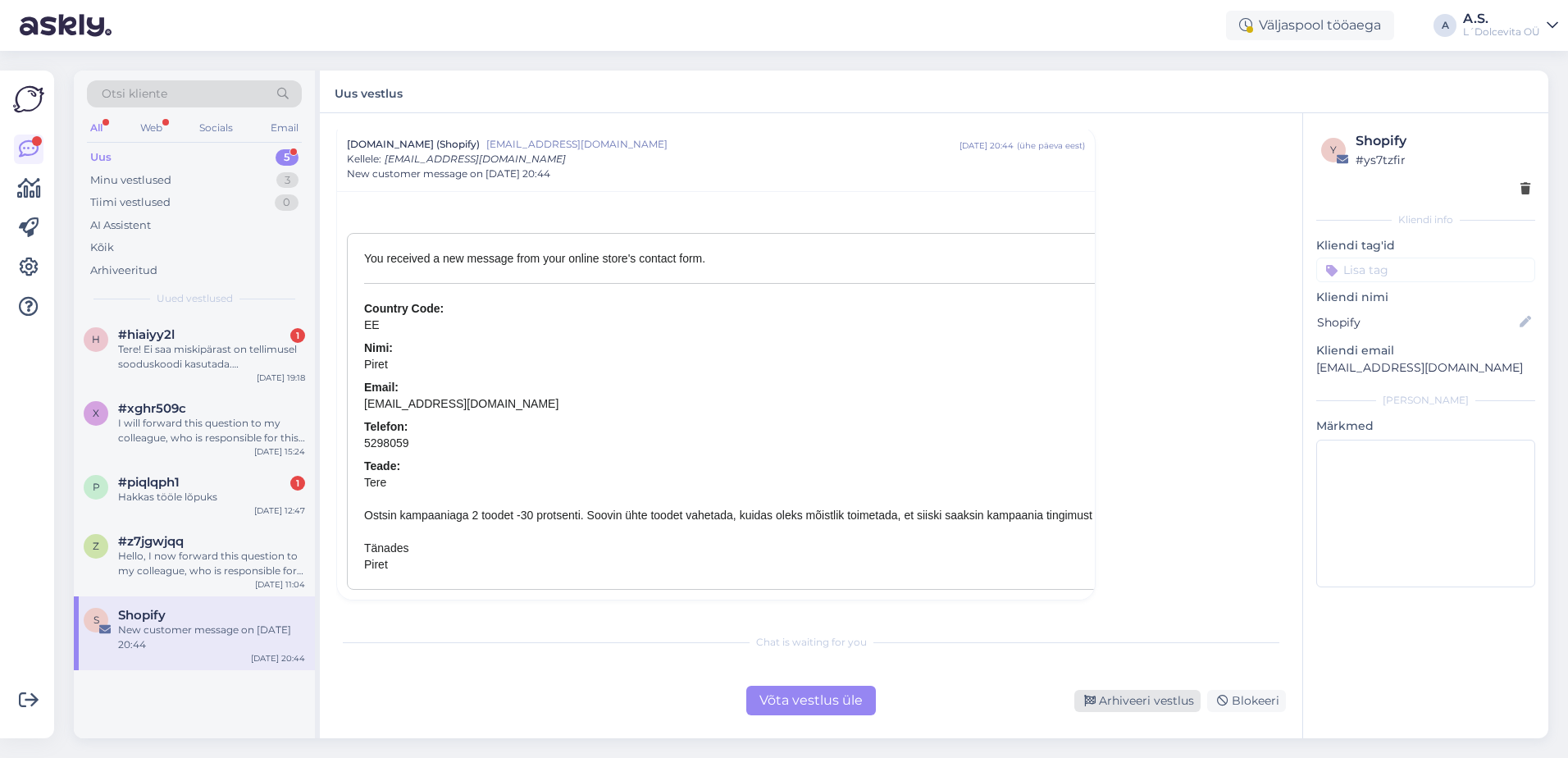
click at [1106, 694] on div "Arhiveeri vestlus" at bounding box center [1137, 700] width 126 height 22
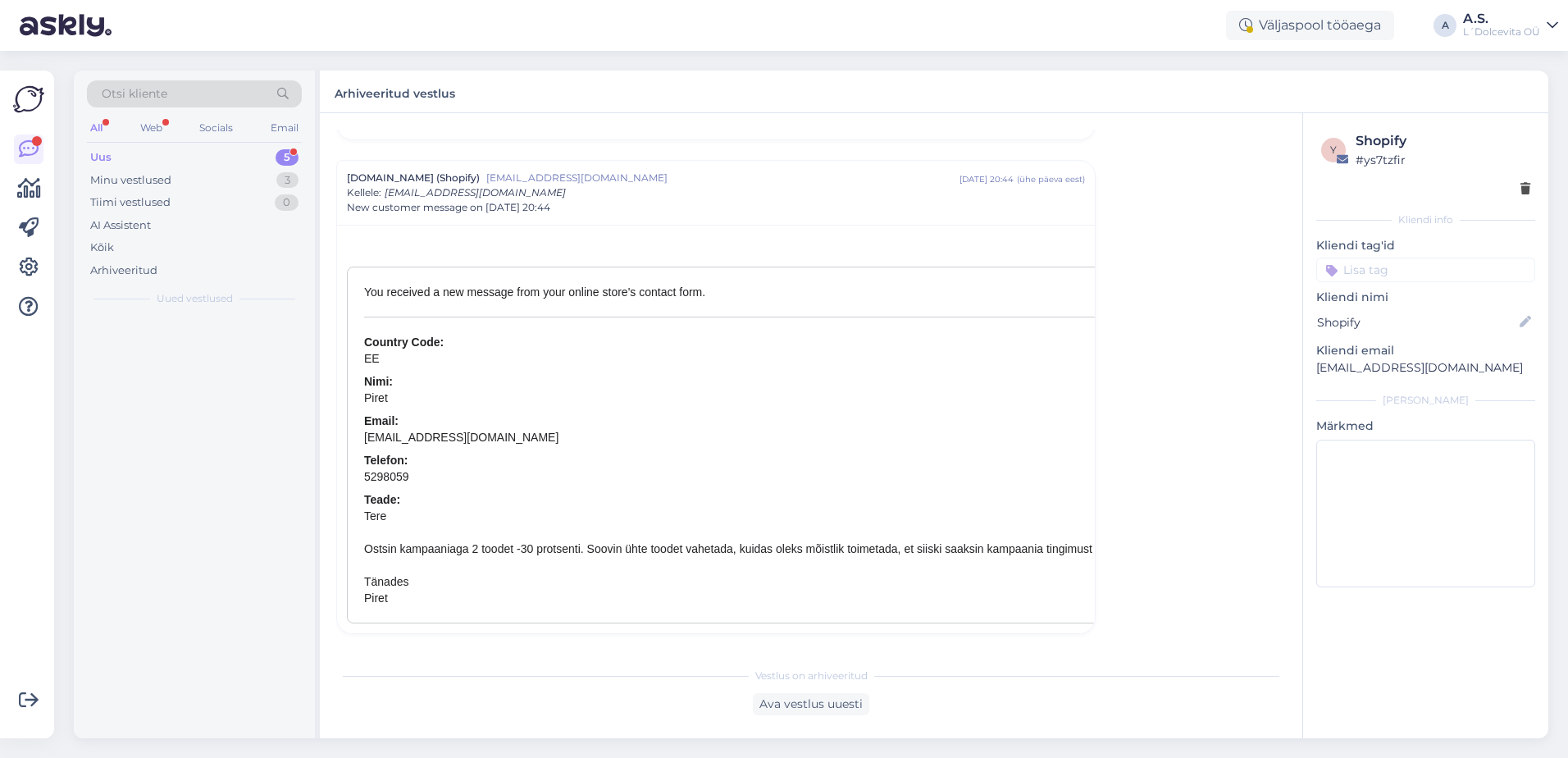
scroll to position [1300, 0]
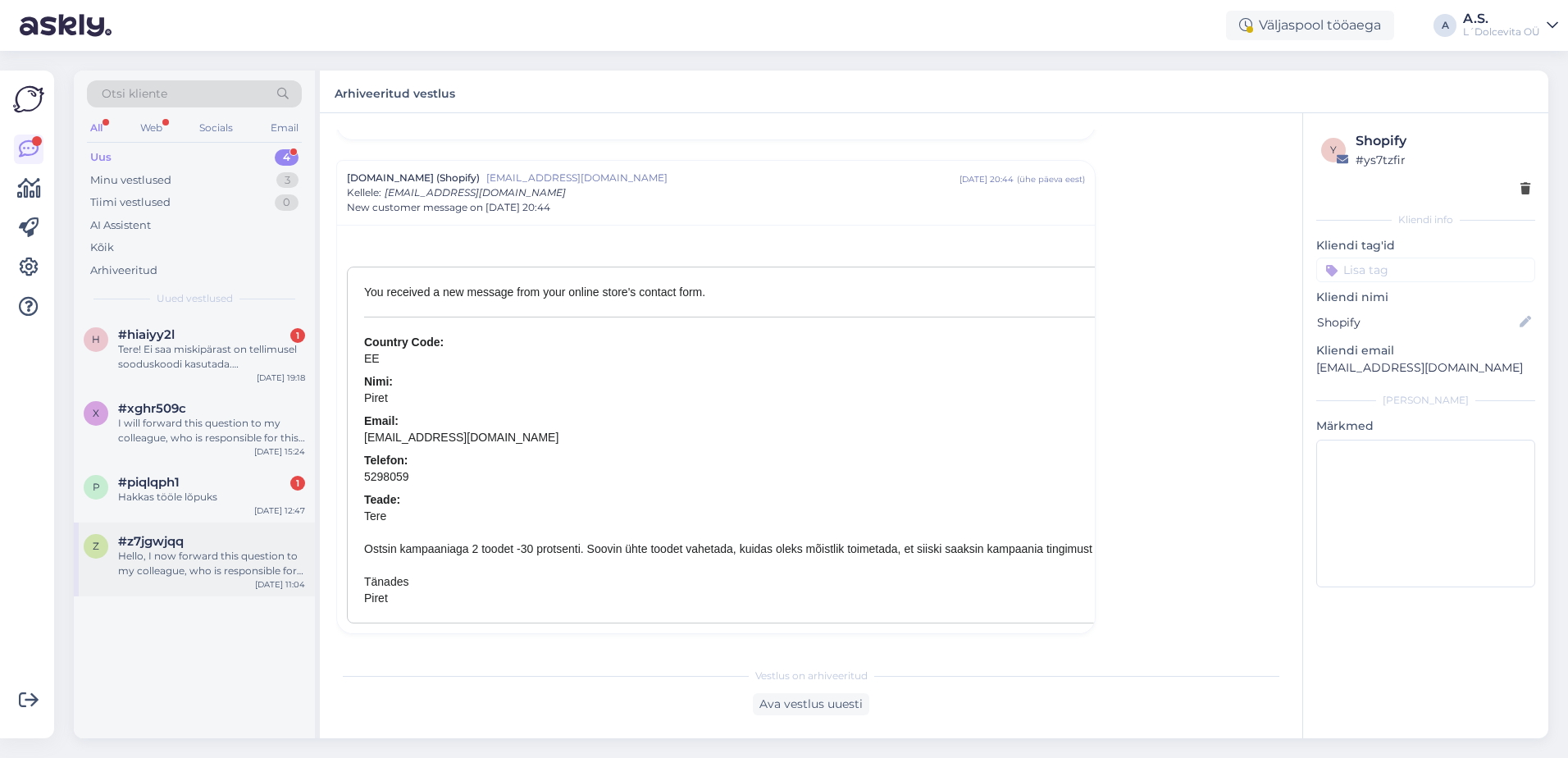
click at [192, 562] on div "Hello, I now forward this question to my colleague, who is responsible for this…" at bounding box center [211, 563] width 187 height 30
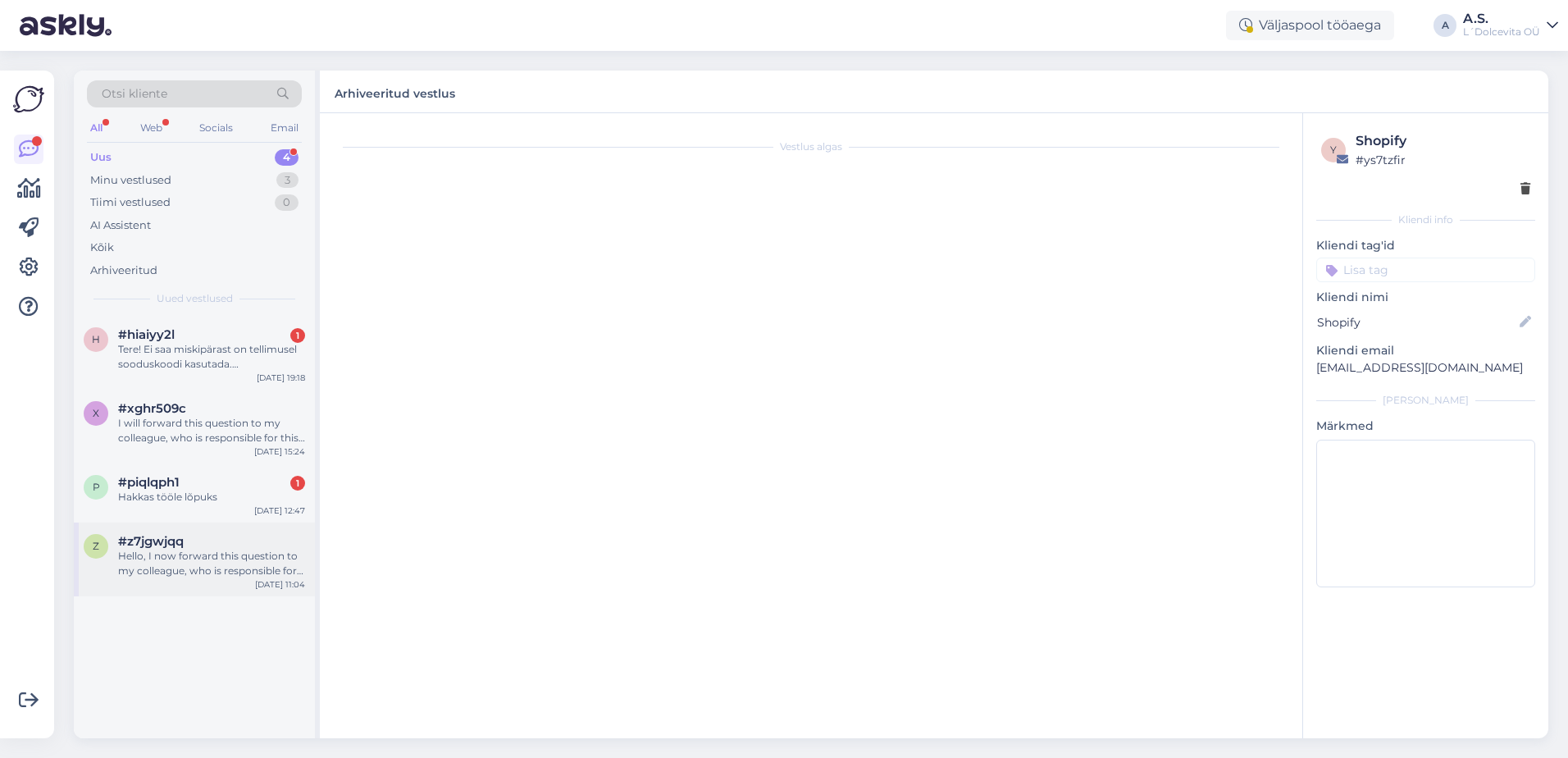
scroll to position [0, 0]
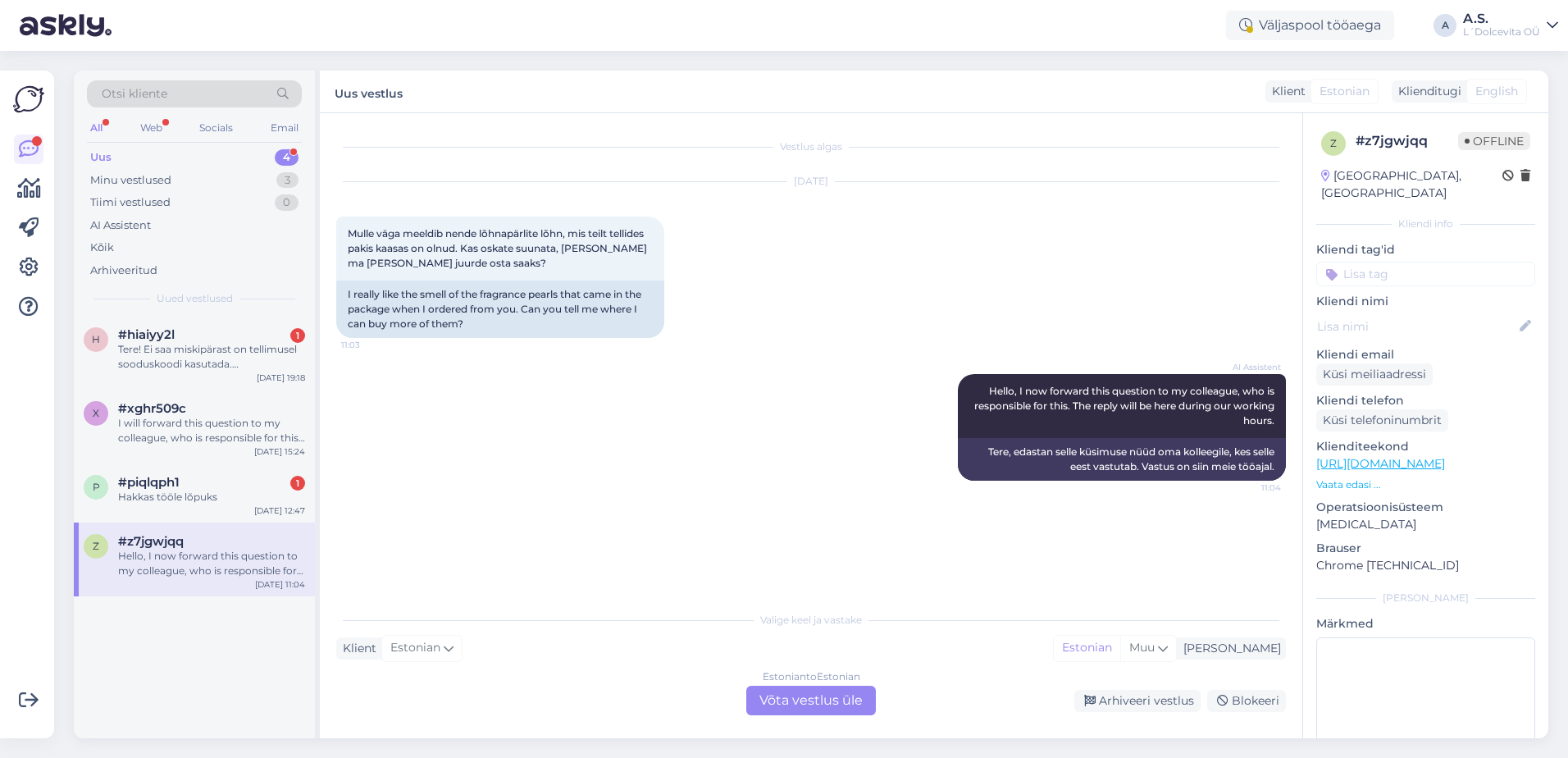
click at [794, 697] on div "Estonian to Estonian Võta vestlus üle" at bounding box center [810, 700] width 130 height 30
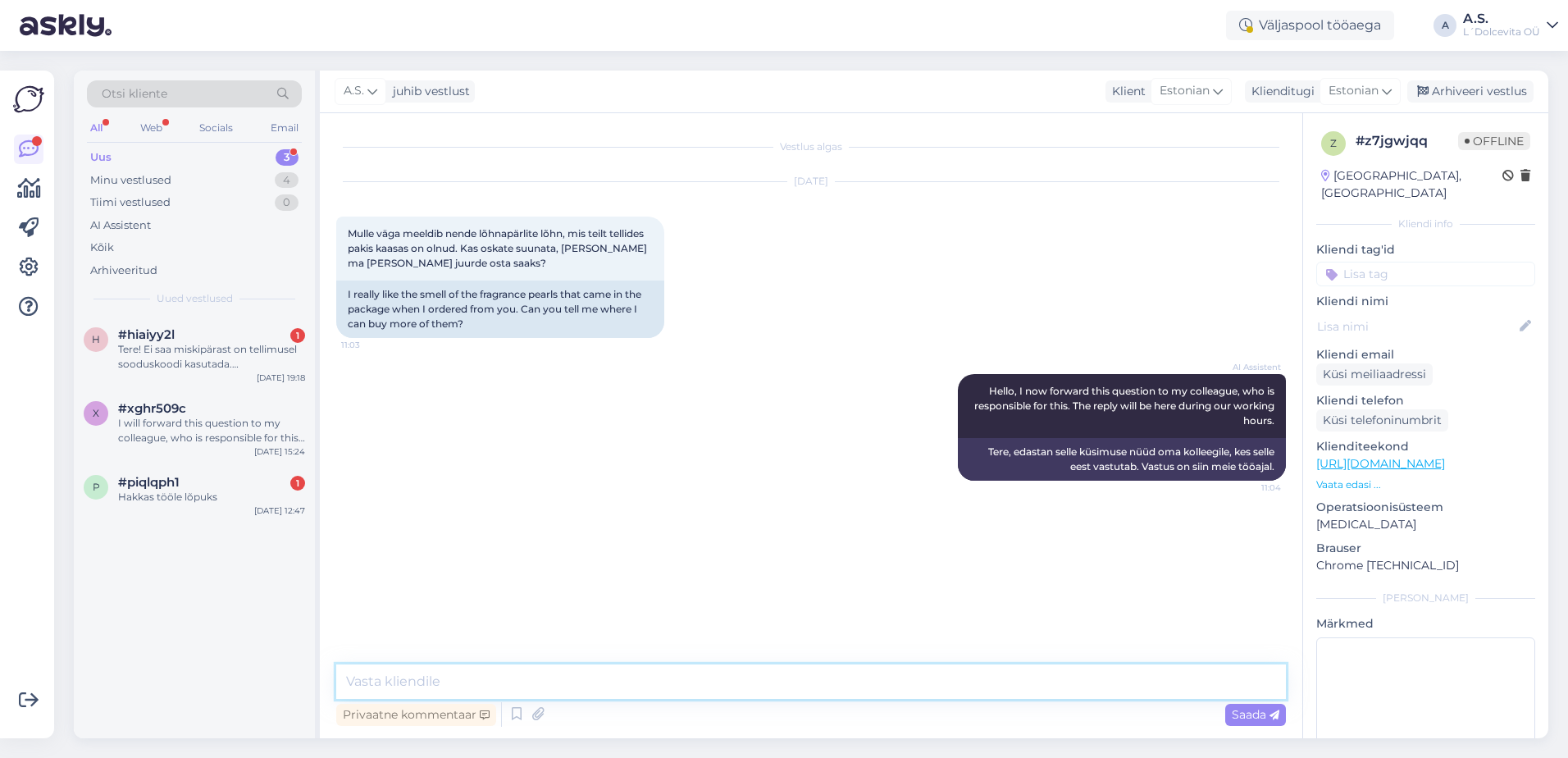
click at [767, 687] on textarea at bounding box center [810, 682] width 950 height 35
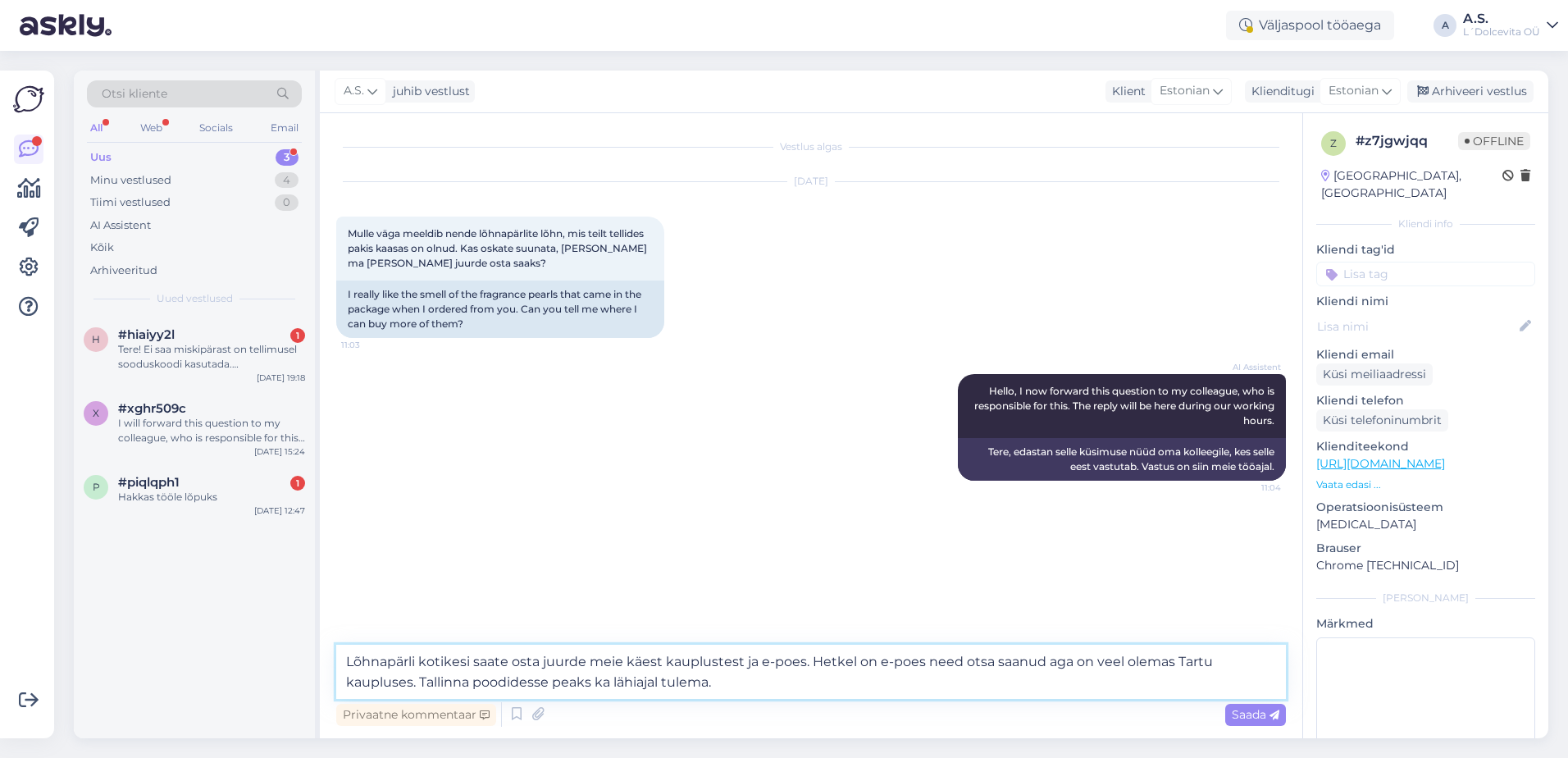
click at [801, 661] on textarea "Lõhnapärli kotikesi saate osta juurde meie käest kauplustest ja e-poes. Hetkel …" at bounding box center [810, 672] width 950 height 54
click at [923, 656] on textarea "Lõhnapärli kotikesi saate osta juurde meie käest kauplustest ja e-poest. Hetkel…" at bounding box center [810, 672] width 950 height 54
click at [999, 663] on textarea "Lõhnapärli kotikesi saate osta juurde meie käest kauplustest ja e-poest. Hetkel…" at bounding box center [810, 672] width 950 height 54
click at [767, 682] on textarea "Lõhnapärli kotikesi saate osta juurde meie käest kauplustest ja e-poest. Hetkel…" at bounding box center [810, 672] width 950 height 54
type textarea "Lõhnapärli kotikesi saate osta juurde meie käest kauplustest ja e-poest. Hetkel…"
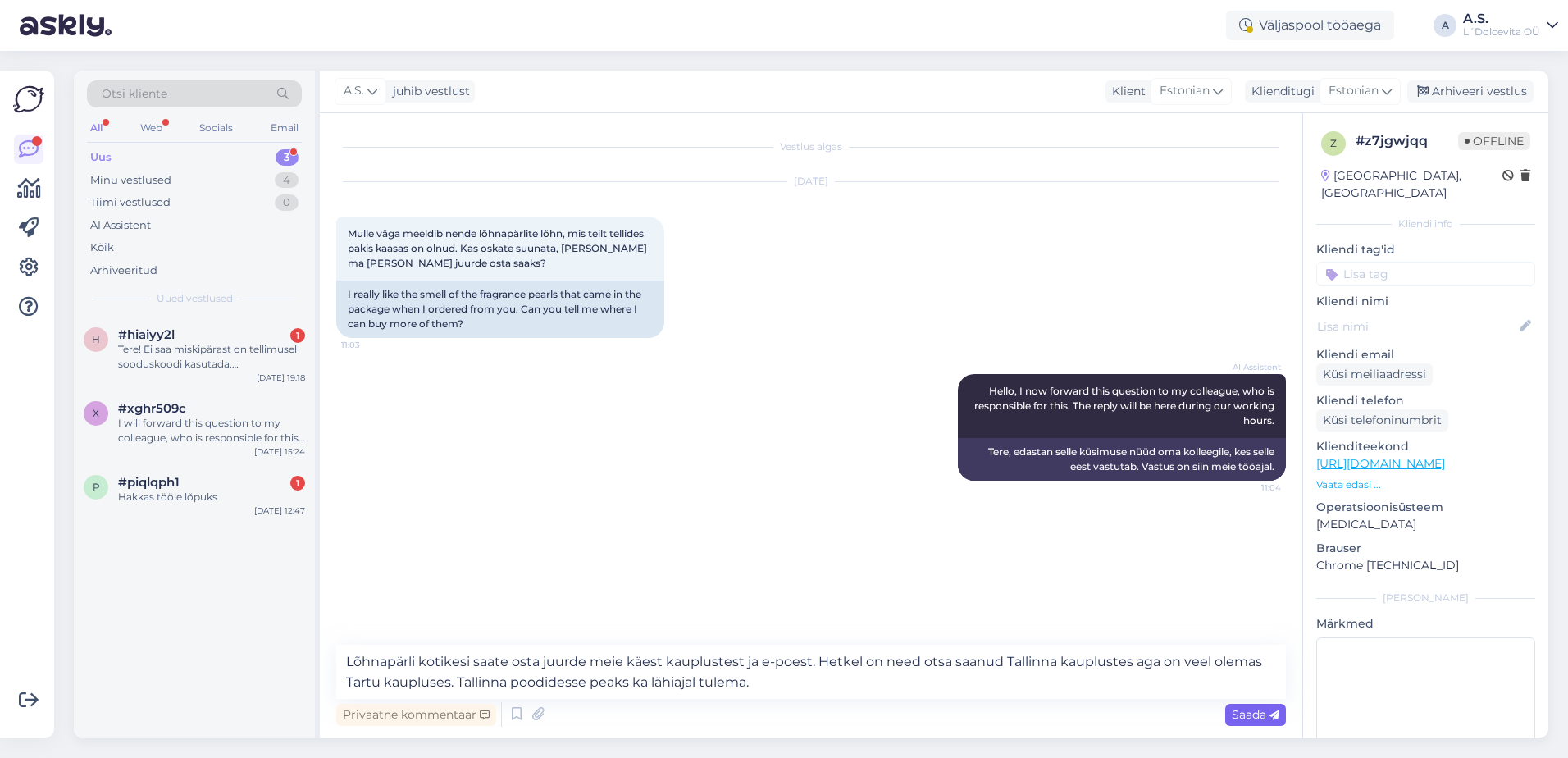
click at [1236, 704] on div "Saada" at bounding box center [1255, 715] width 60 height 22
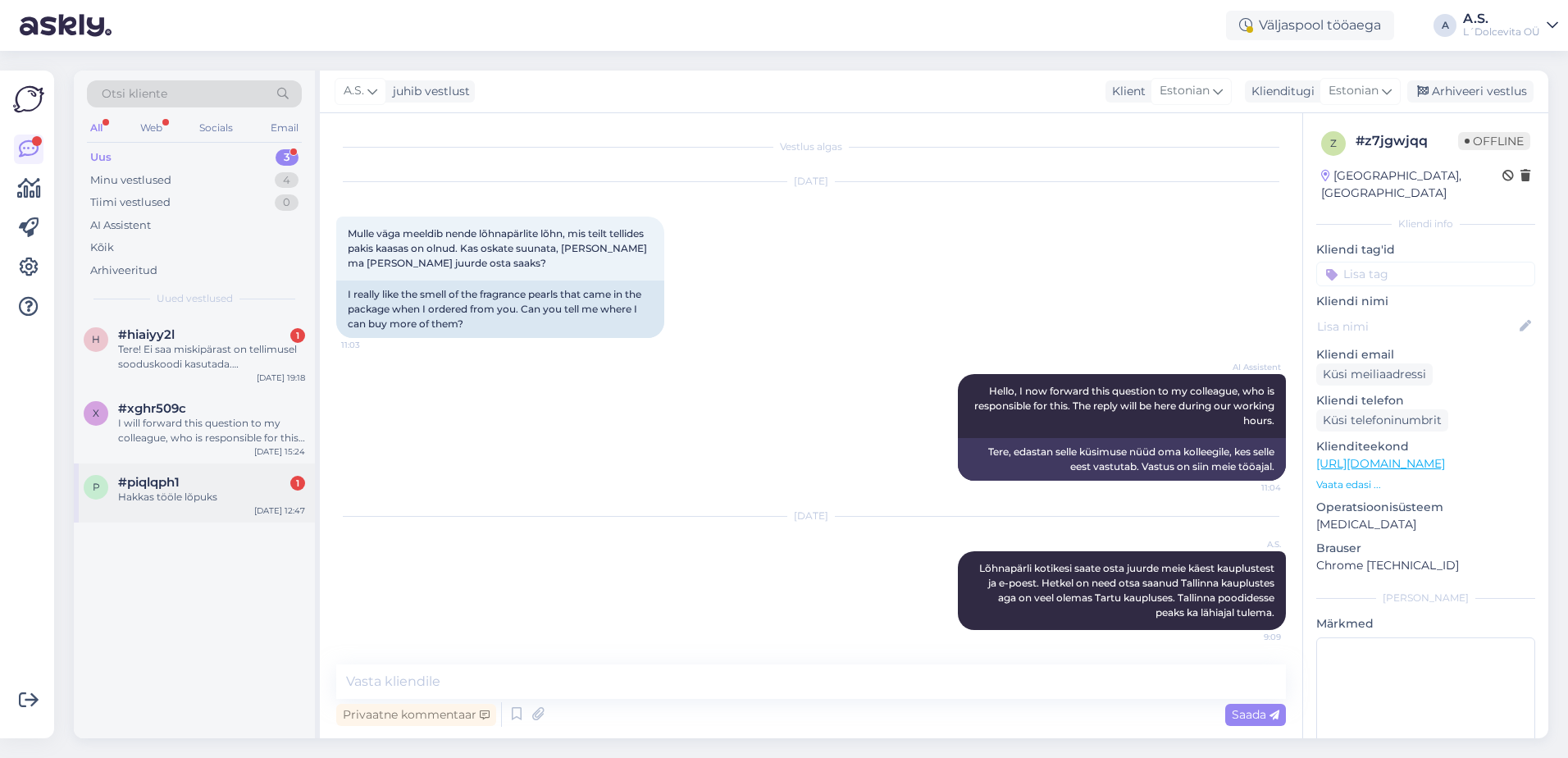
click at [233, 484] on div "#piqlqph1 1" at bounding box center [211, 481] width 187 height 14
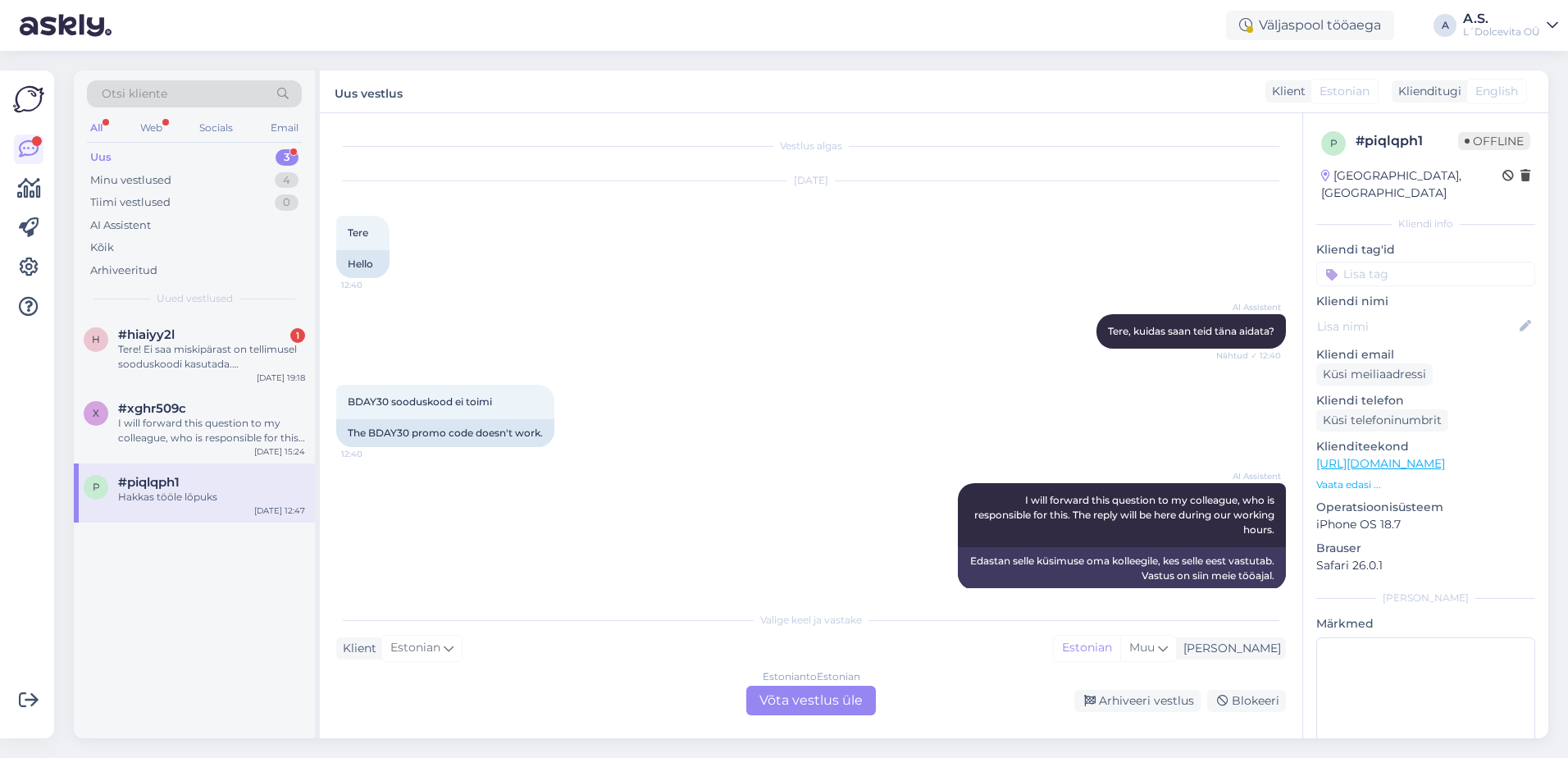
scroll to position [119, 0]
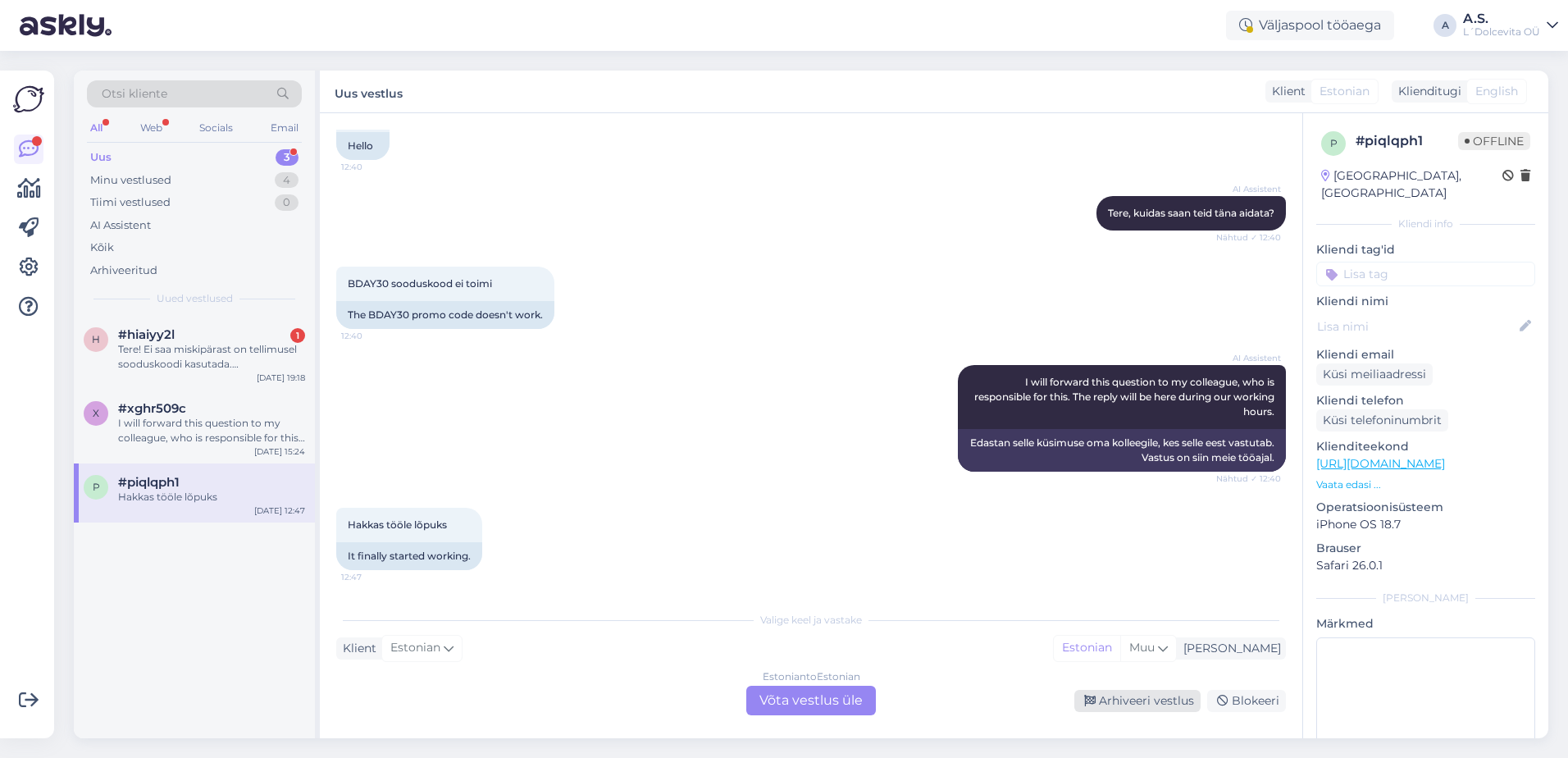
click at [1149, 698] on div "Arhiveeri vestlus" at bounding box center [1137, 700] width 126 height 22
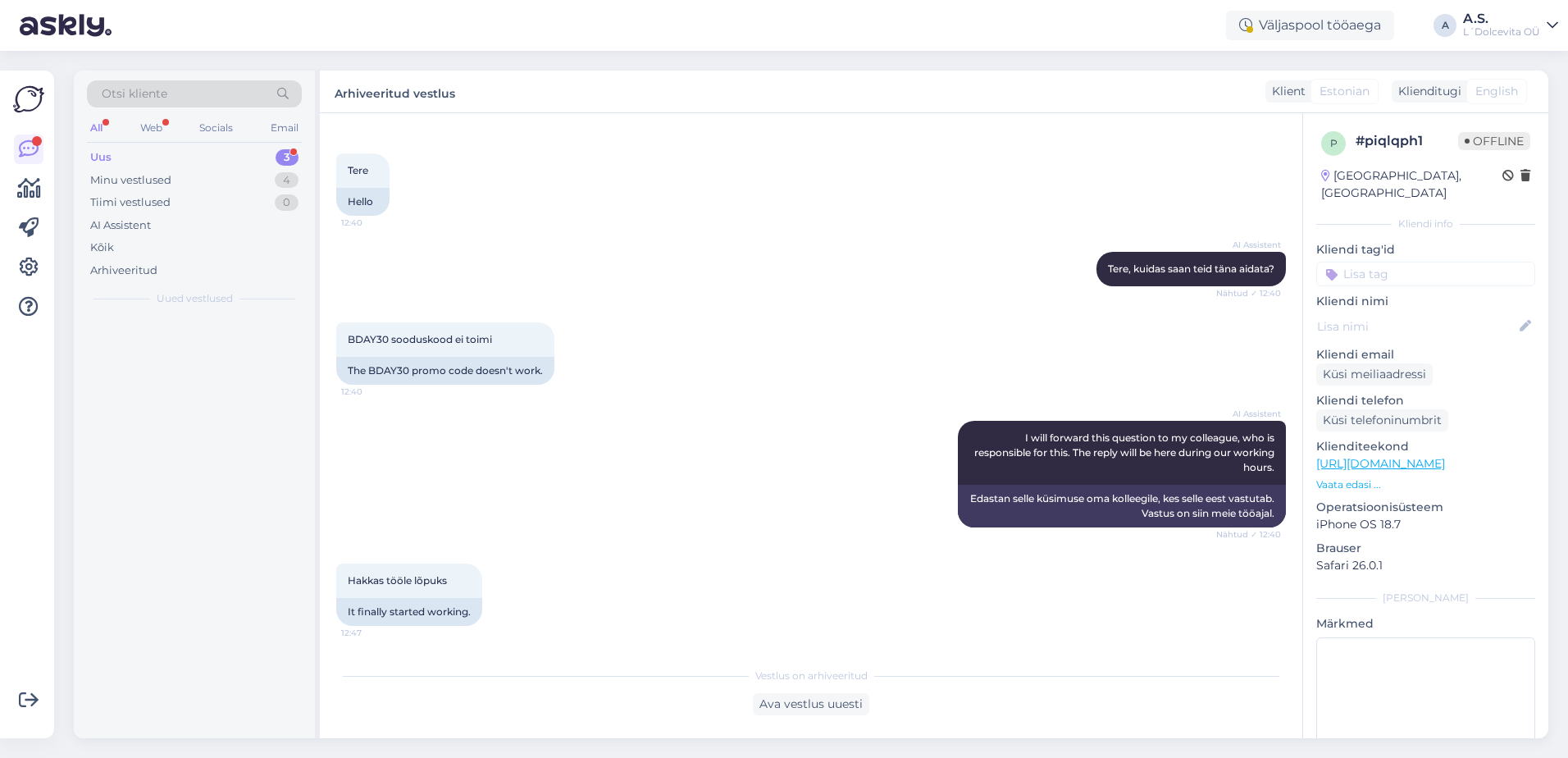
scroll to position [63, 0]
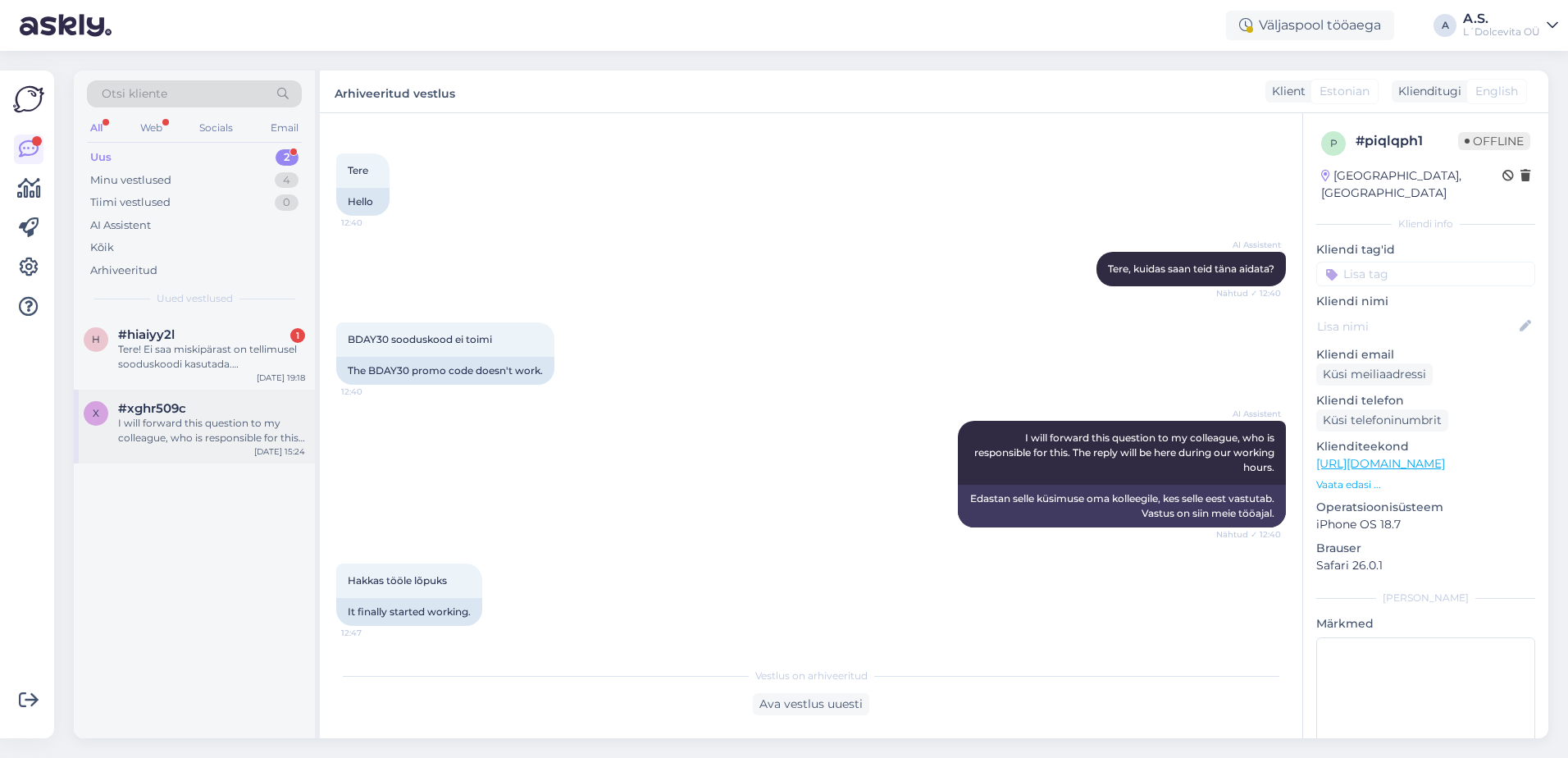
click at [200, 439] on div "I will forward this question to my colleague, who is responsible for this. The …" at bounding box center [211, 430] width 187 height 30
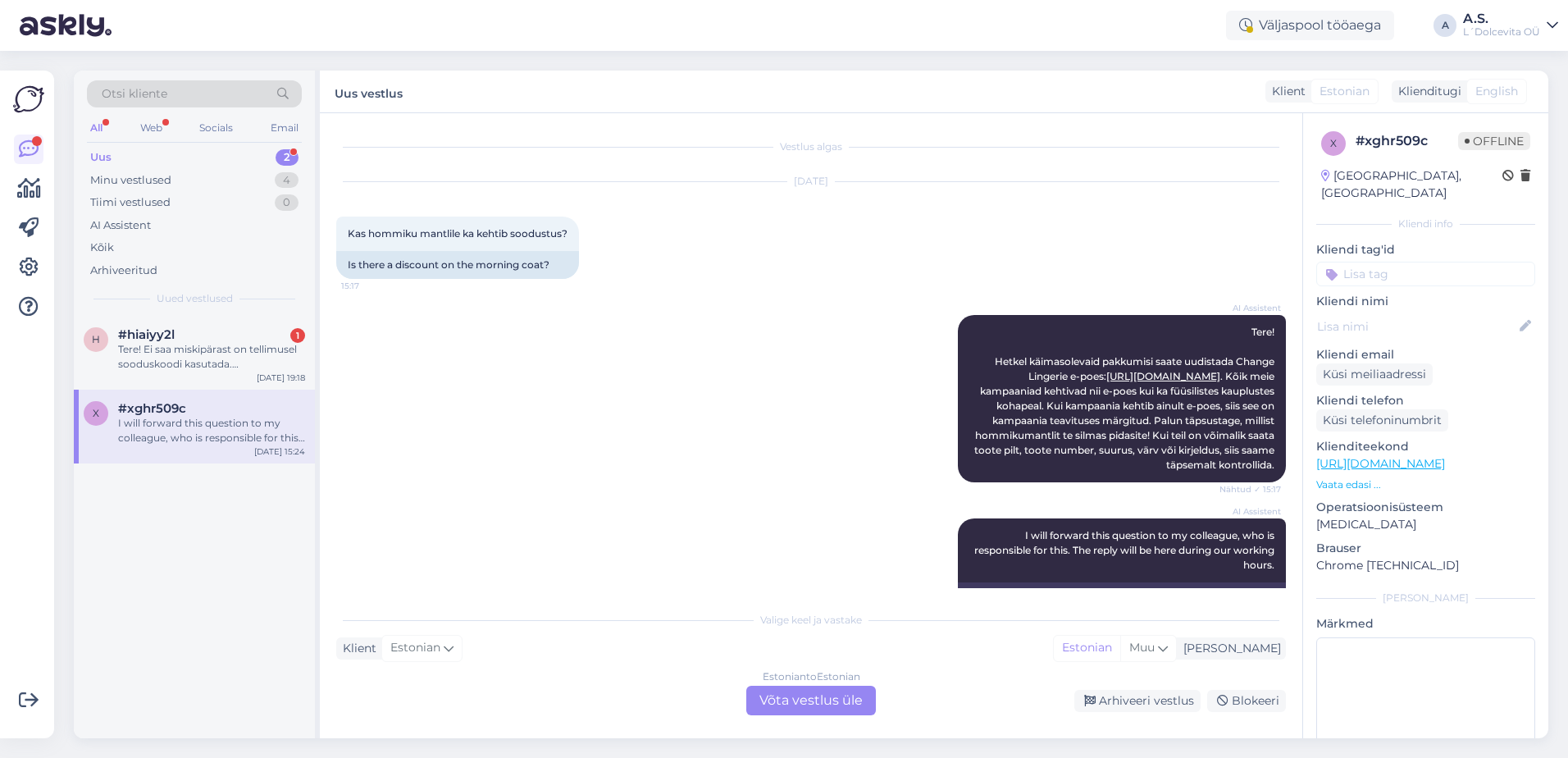
scroll to position [55, 0]
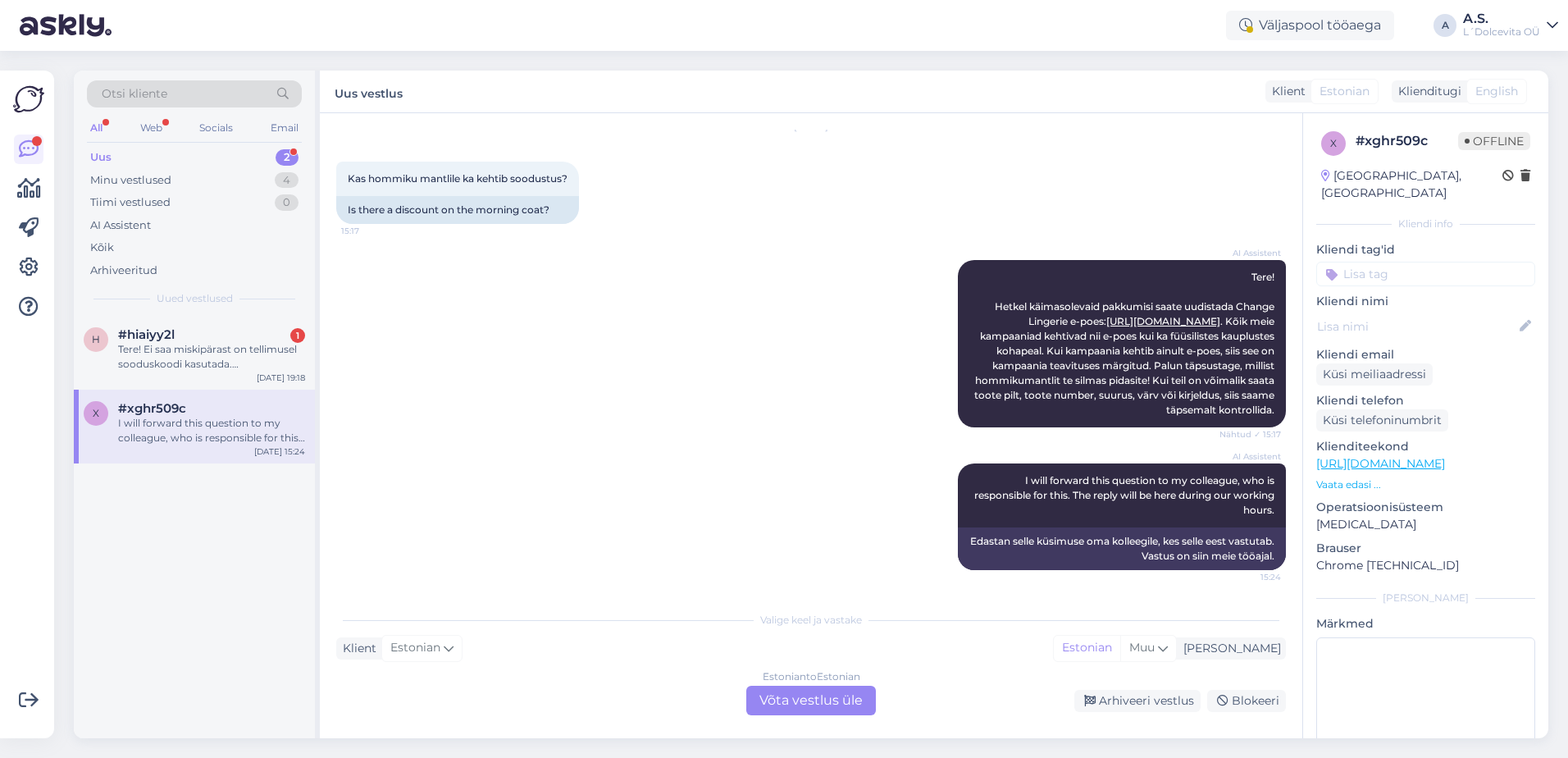
click at [775, 697] on div "Estonian to Estonian Võta vestlus üle" at bounding box center [810, 700] width 130 height 30
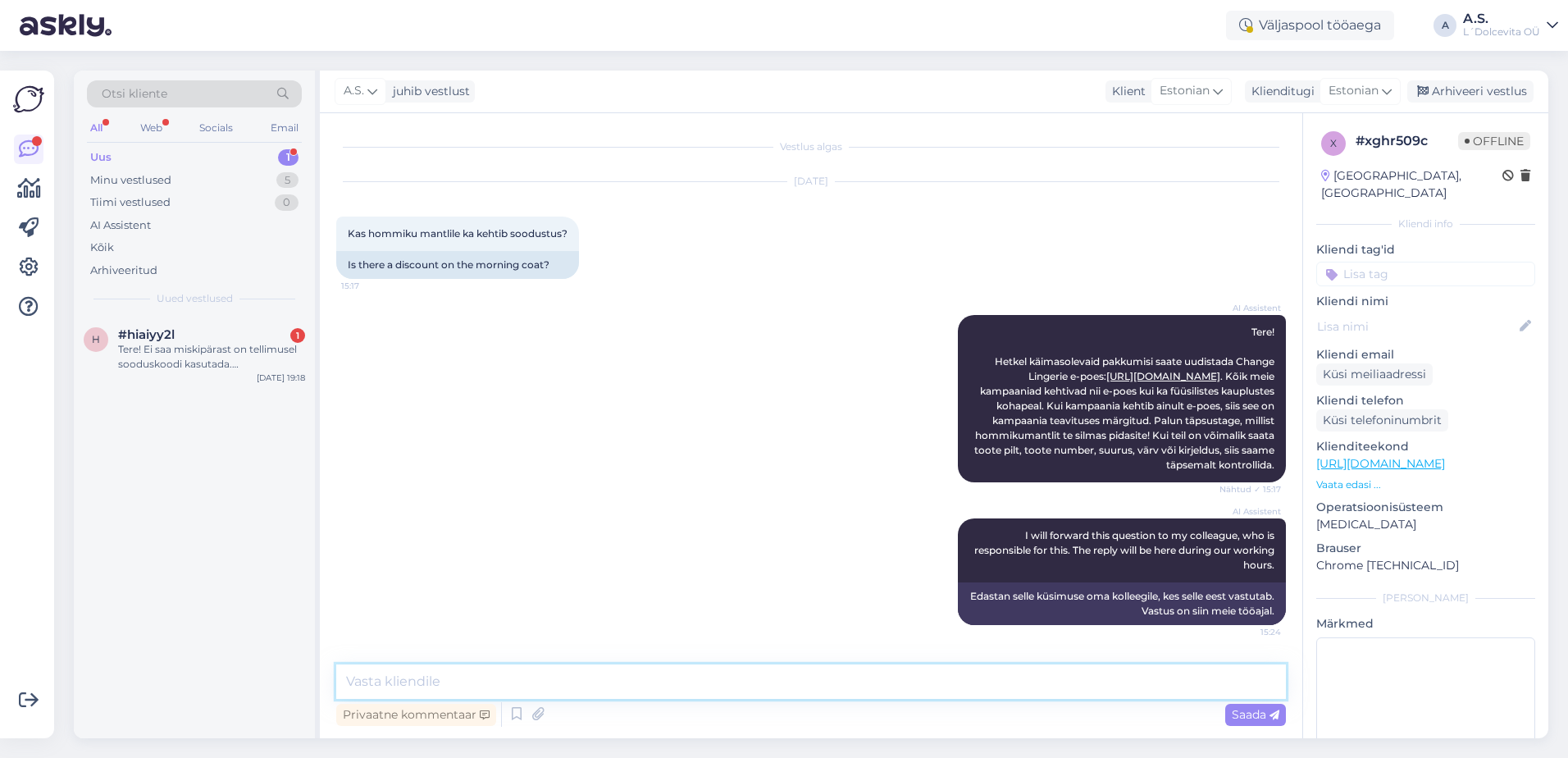
click at [738, 682] on textarea at bounding box center [810, 682] width 950 height 35
type textarea "T"
type textarea "Kõikidele toodetele kehtib soodustus kui te lisate ostukorvi 2 või enam toodet …"
click at [1237, 715] on span "Saada" at bounding box center [1256, 714] width 48 height 14
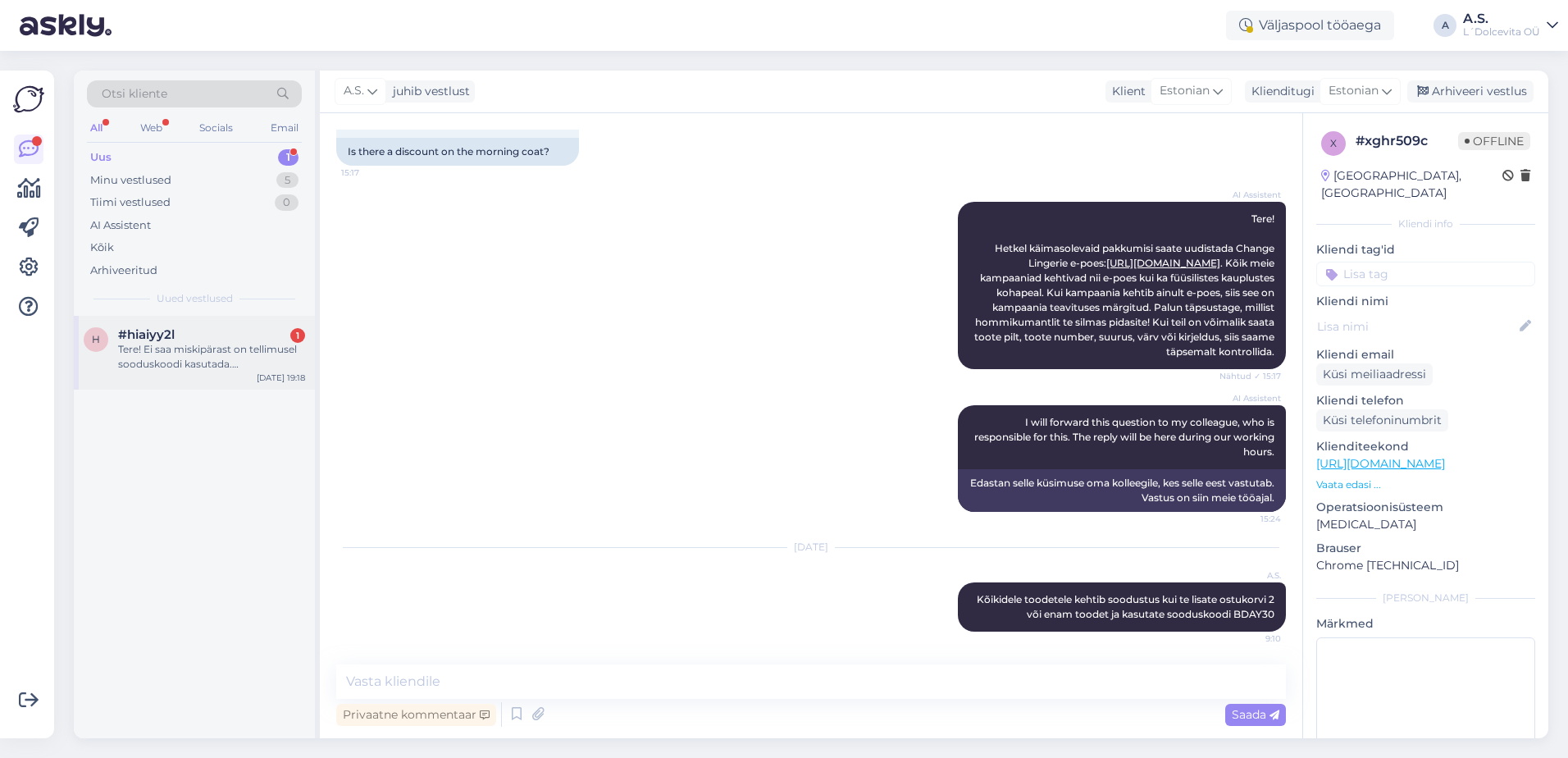
click at [146, 365] on div "Tere! Ei saa miskipärast on tellimusel sooduskoodi kasutada. [EMAIL_ADDRESS][DO…" at bounding box center [211, 356] width 187 height 30
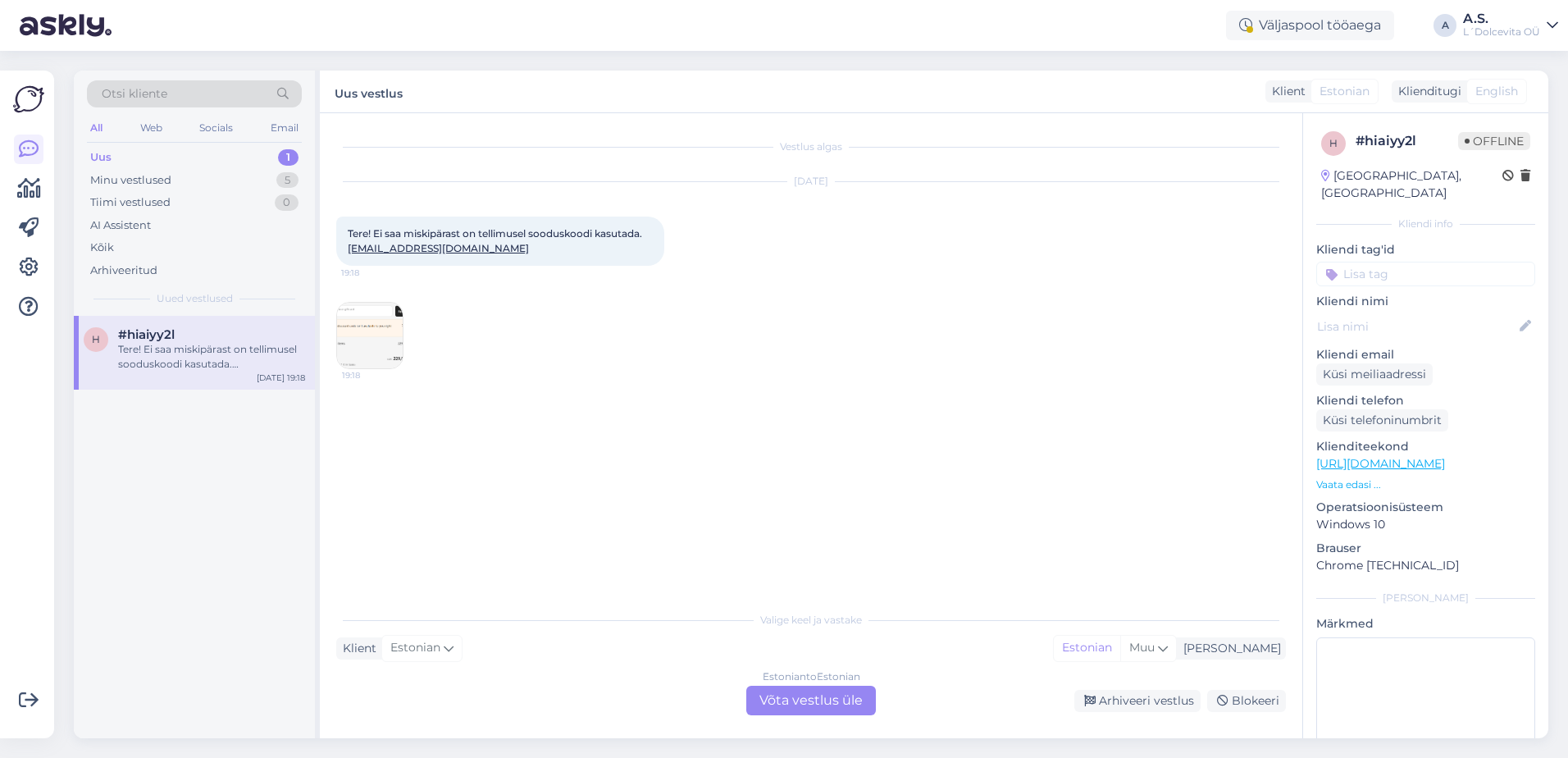
click at [349, 340] on img at bounding box center [370, 335] width 65 height 65
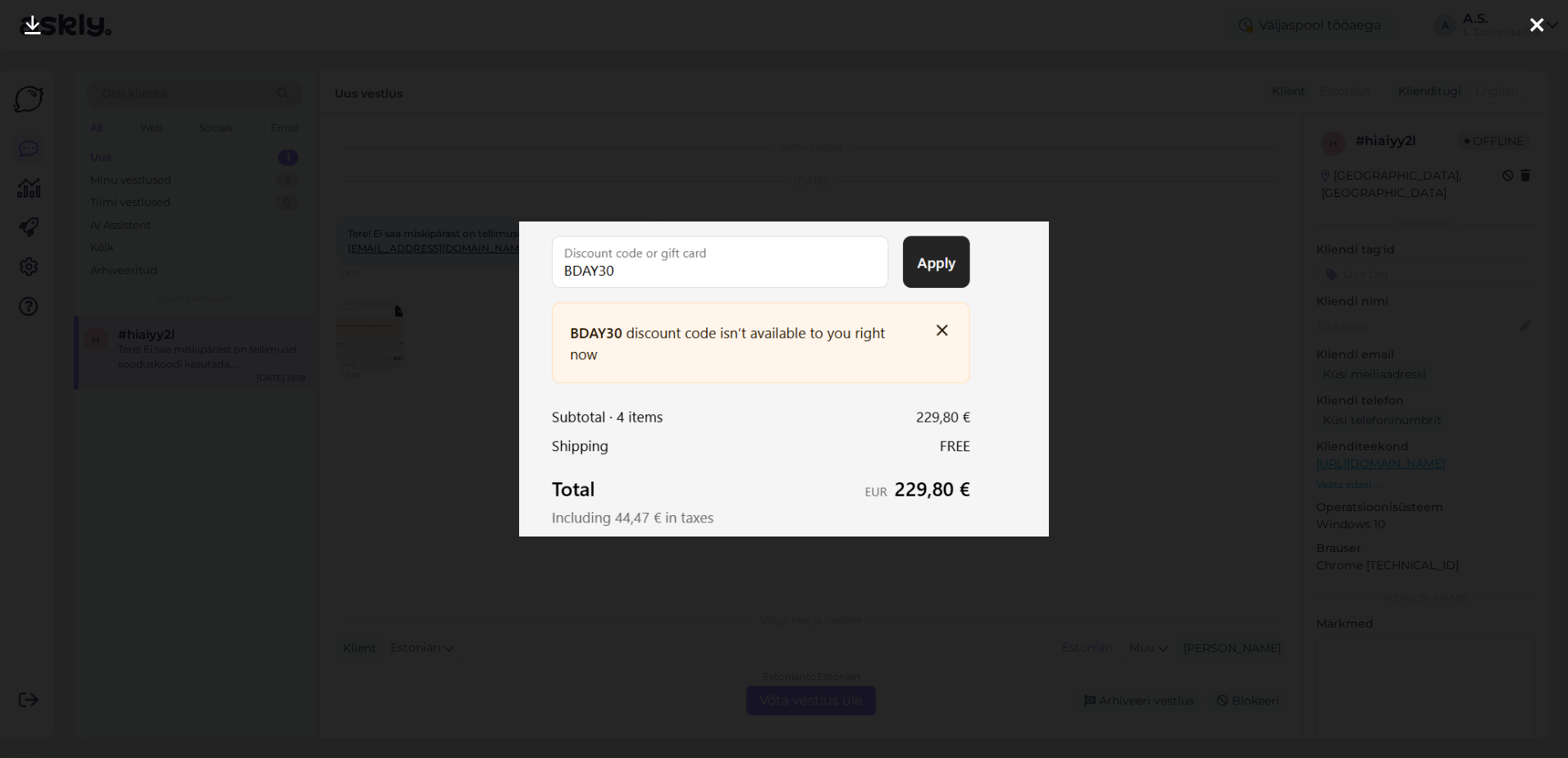
click at [1530, 25] on icon at bounding box center [1536, 26] width 13 height 21
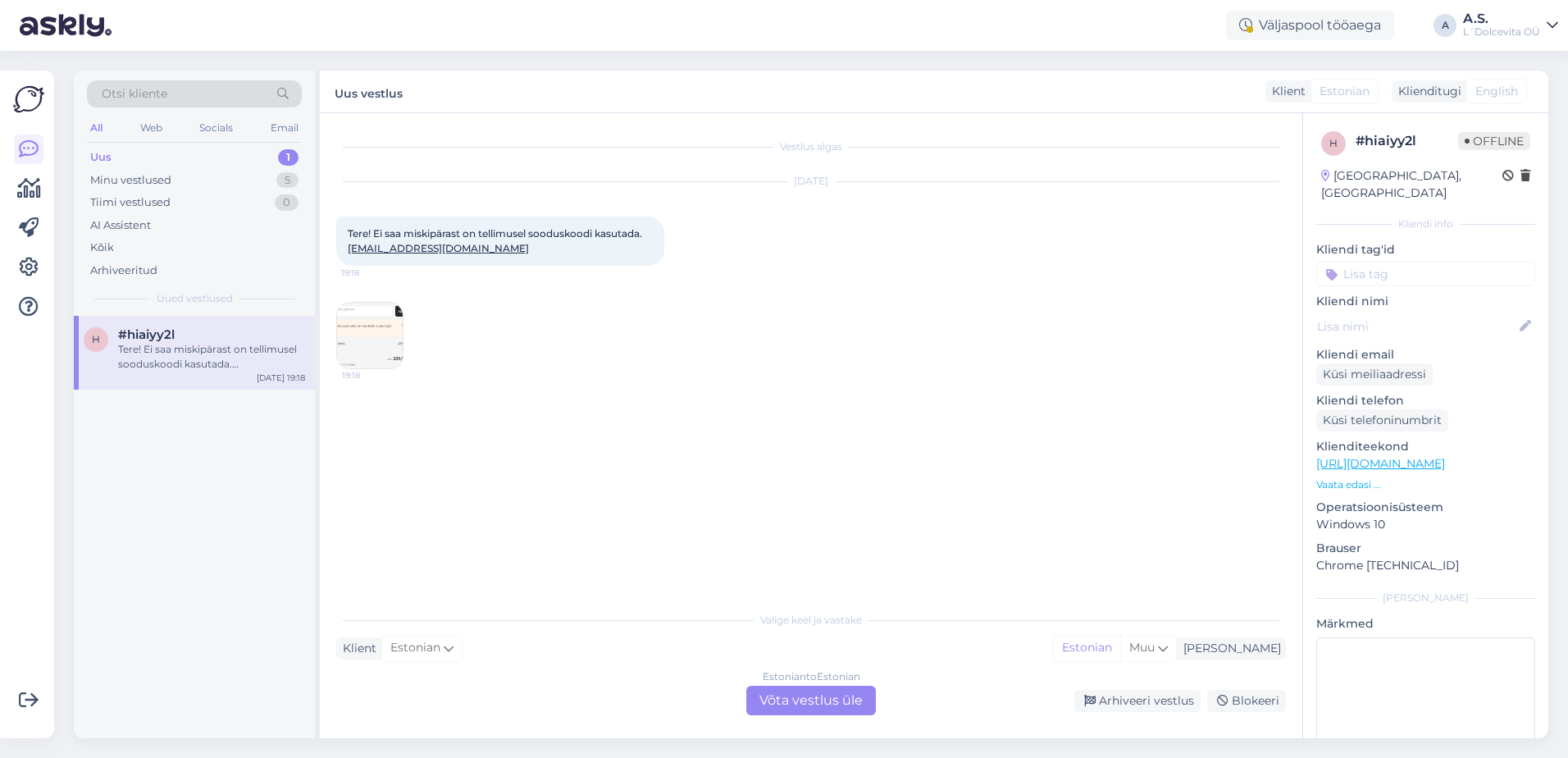
click at [810, 706] on div "Estonian to Estonian Võta vestlus üle" at bounding box center [810, 700] width 130 height 30
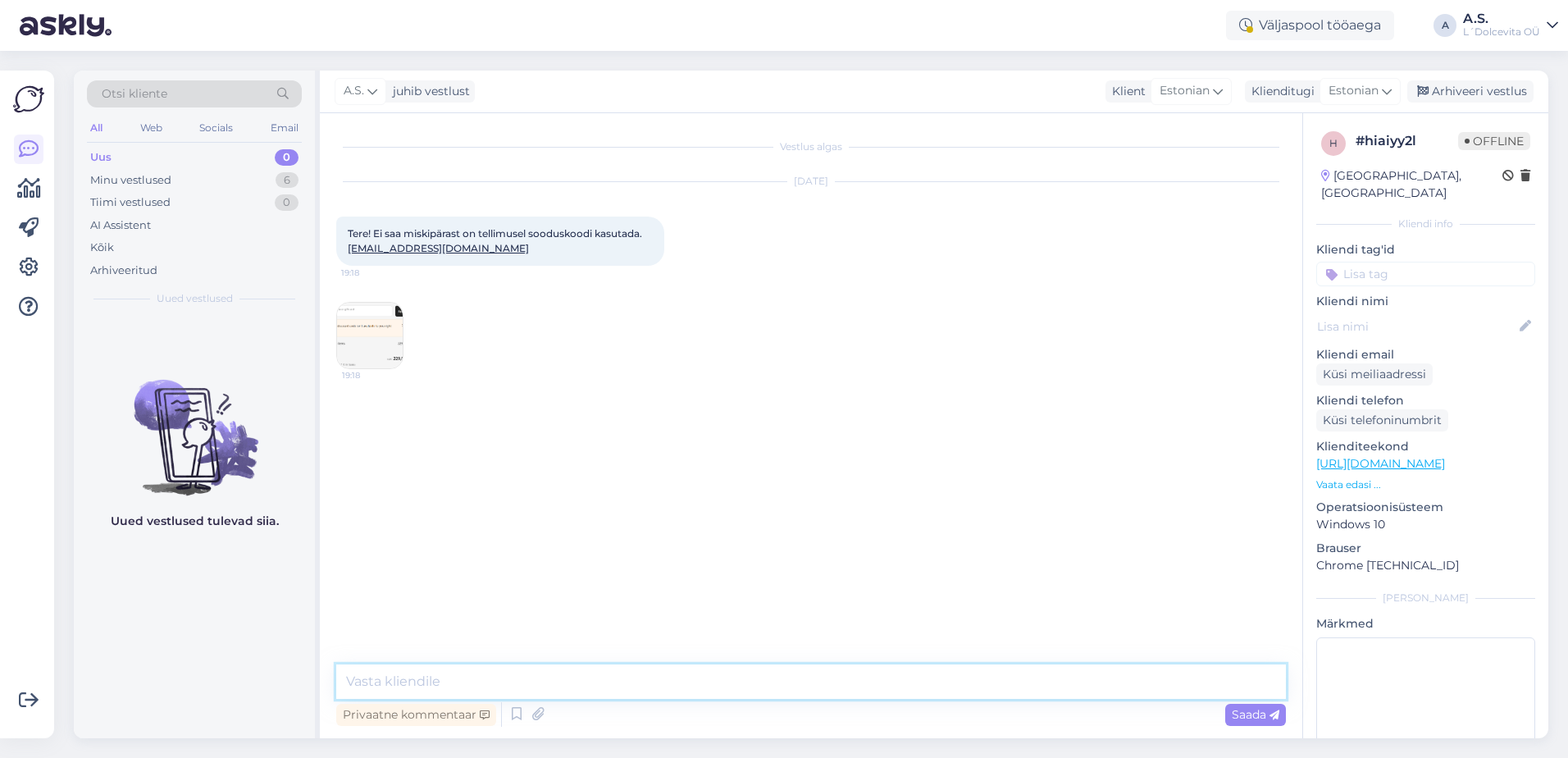
click at [711, 678] on textarea at bounding box center [810, 682] width 950 height 35
type textarea "Tere, kas te olete ka sisse logitud oma kontole e-poes."
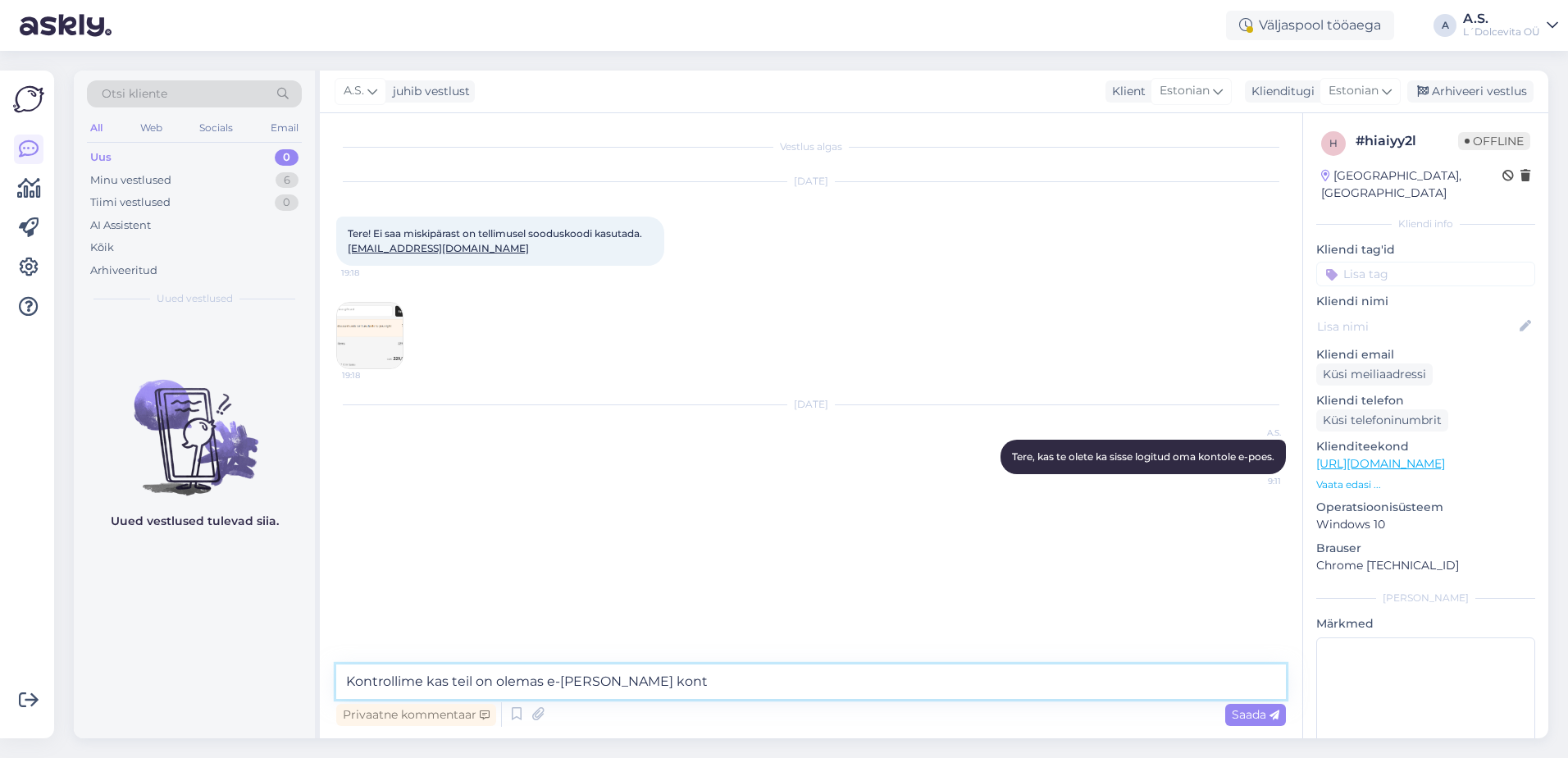
type textarea "Kontrollime kas teil on olemas e-[PERSON_NAME] konto"
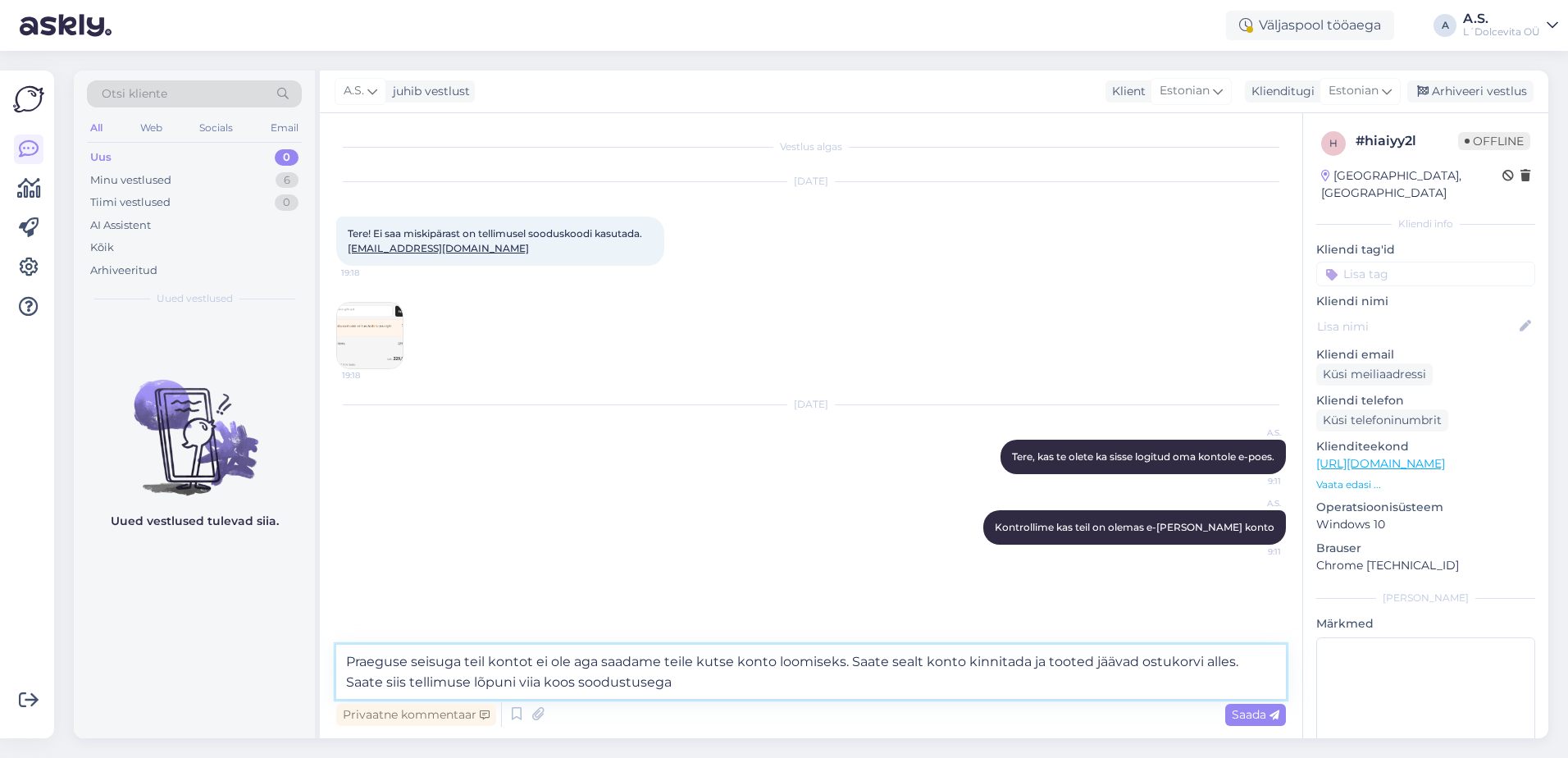
type textarea "Praeguse seisuga teil kontot ei ole aga saadame teile kutse konto loomiseks. Sa…"
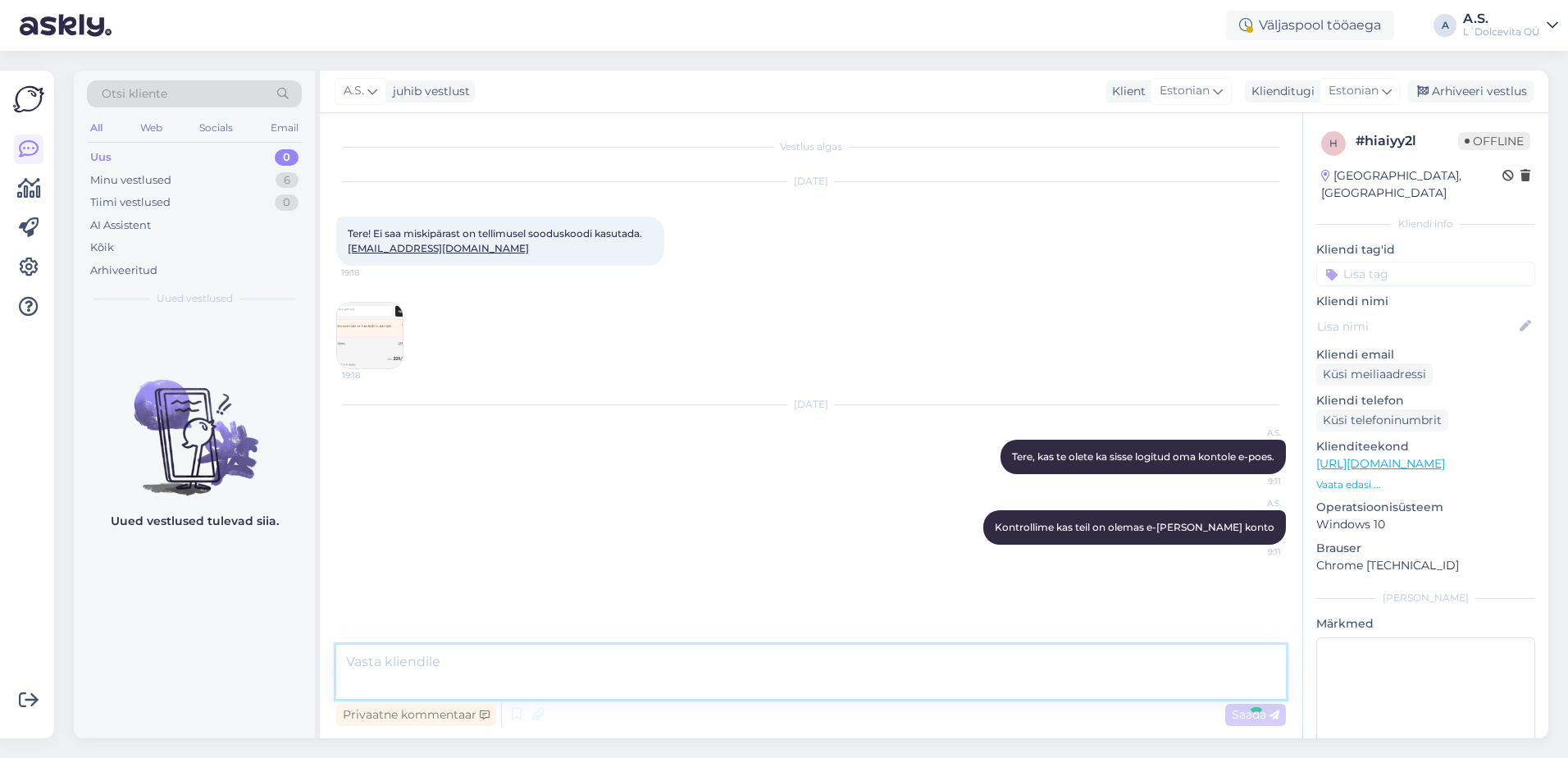
scroll to position [28, 0]
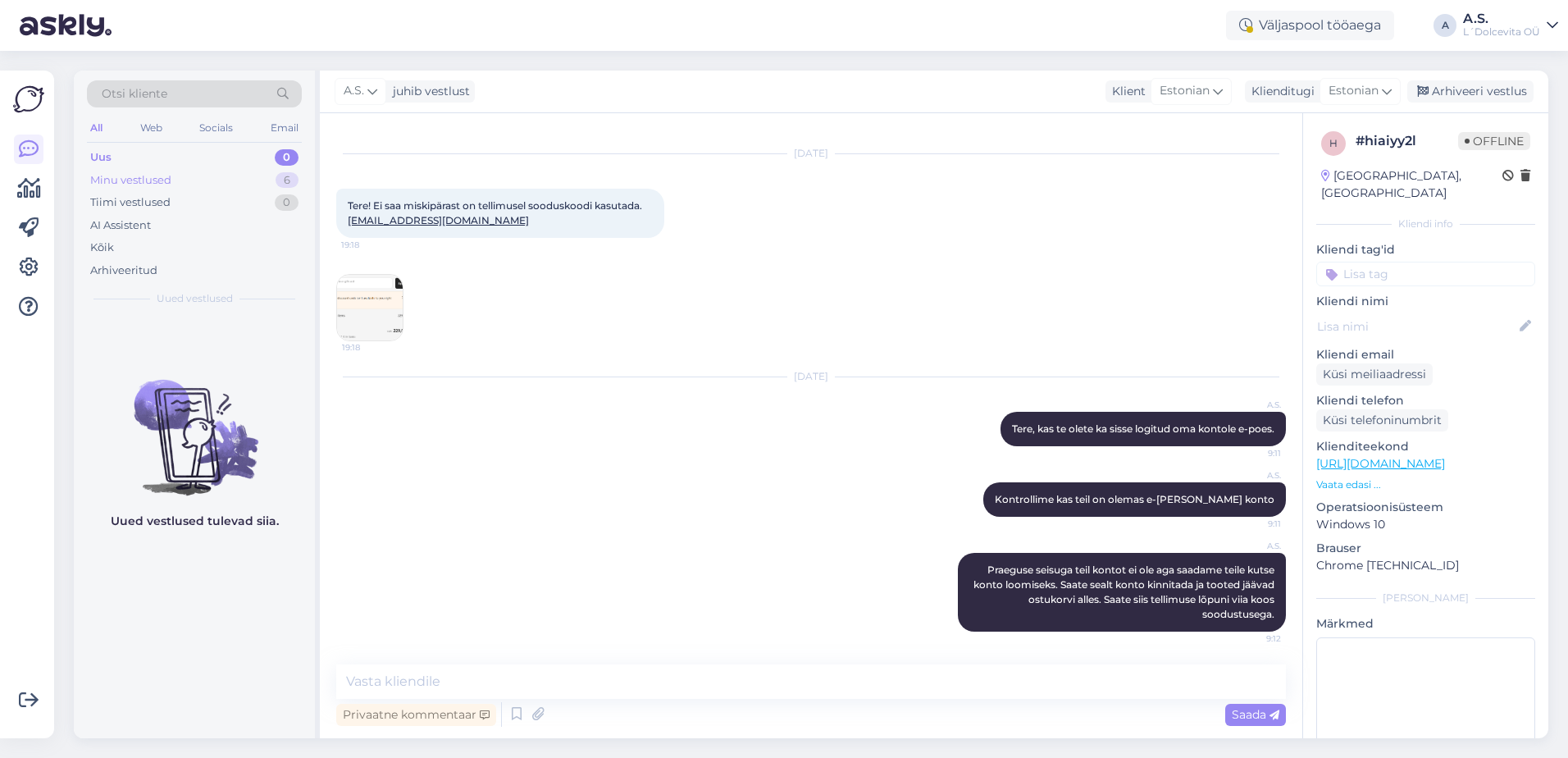
click at [172, 183] on div "Minu vestlused 6" at bounding box center [195, 181] width 215 height 23
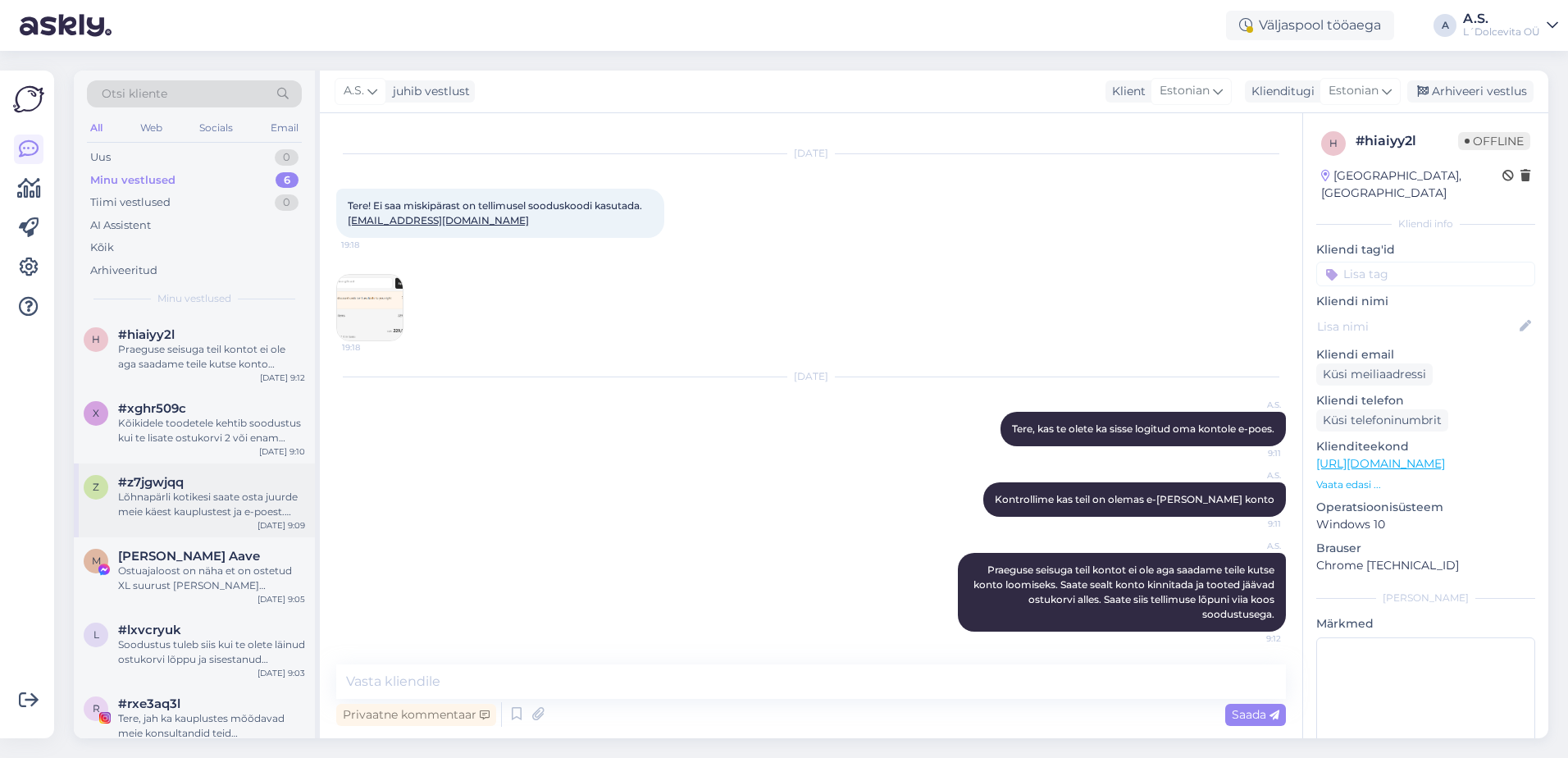
scroll to position [20, 0]
